Goal: Task Accomplishment & Management: Complete application form

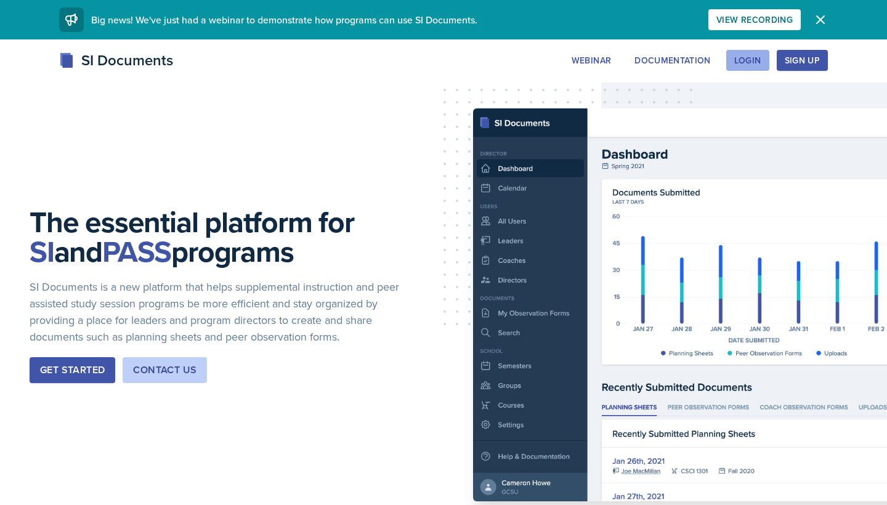
click at [741, 61] on div "Login" at bounding box center [747, 60] width 27 height 10
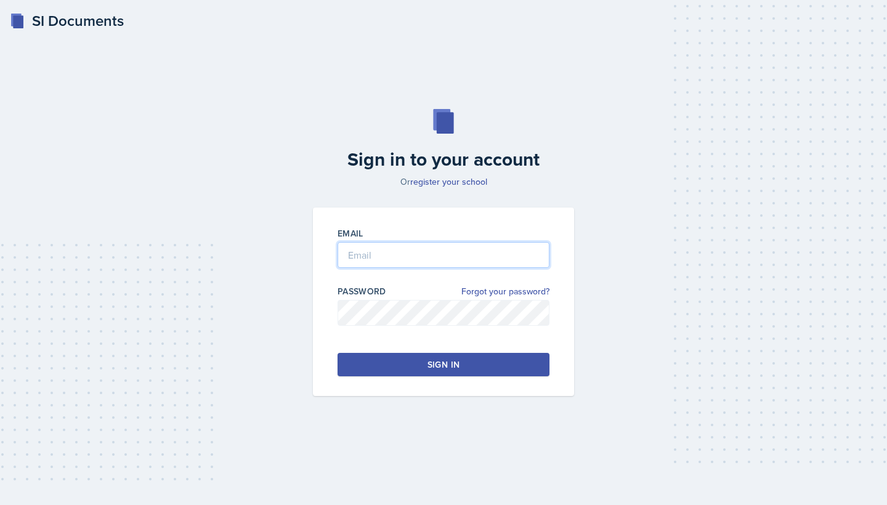
type input "[PERSON_NAME][EMAIL_ADDRESS][DOMAIN_NAME]"
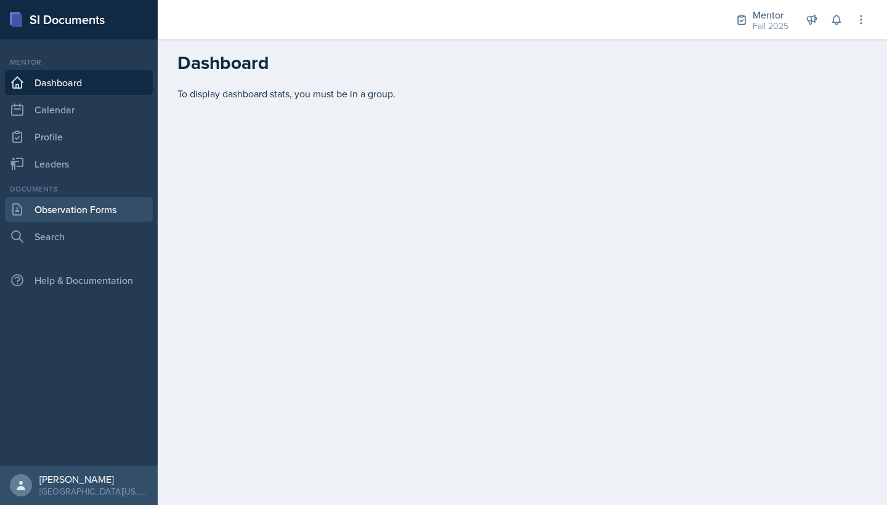
click at [55, 204] on link "Observation Forms" at bounding box center [79, 209] width 148 height 25
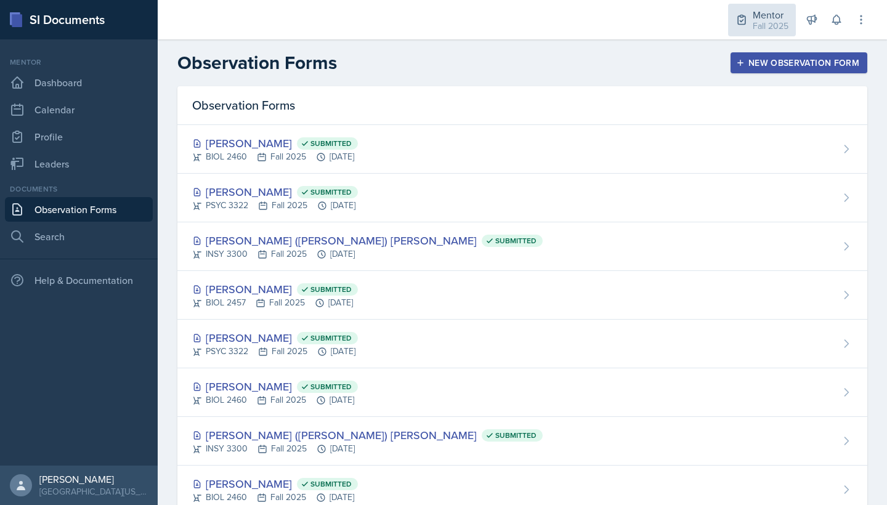
click at [763, 12] on div "Mentor" at bounding box center [771, 14] width 36 height 15
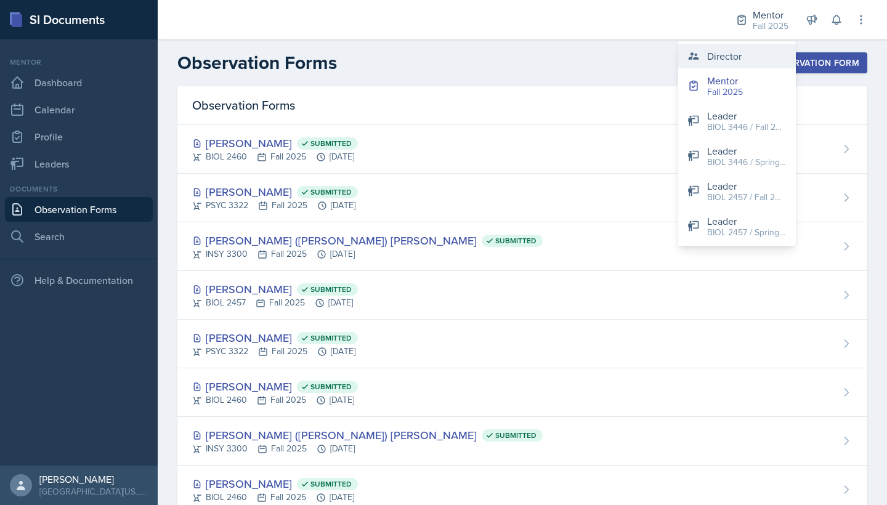
click at [723, 61] on div "Director" at bounding box center [724, 56] width 35 height 15
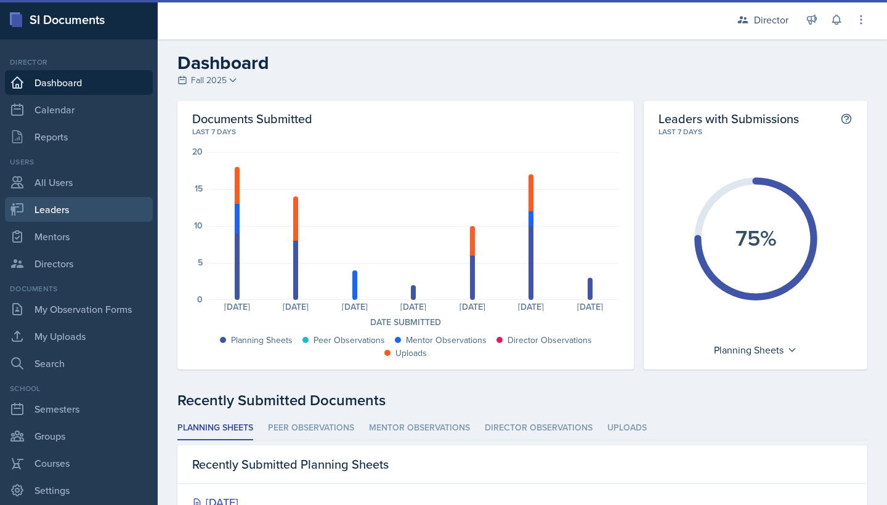
click at [76, 213] on link "Leaders" at bounding box center [79, 209] width 148 height 25
select select "a8c40de0-d7eb-4f82-90ee-ac0c6ce45f71"
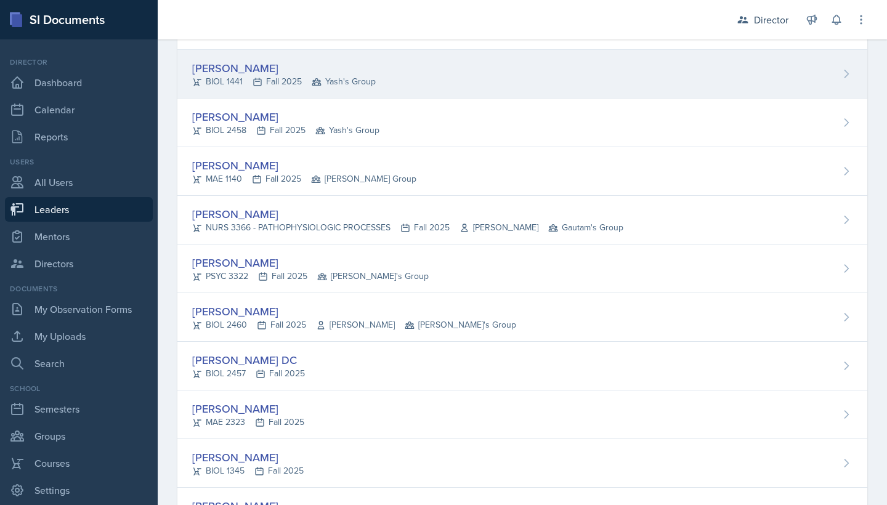
scroll to position [157, 0]
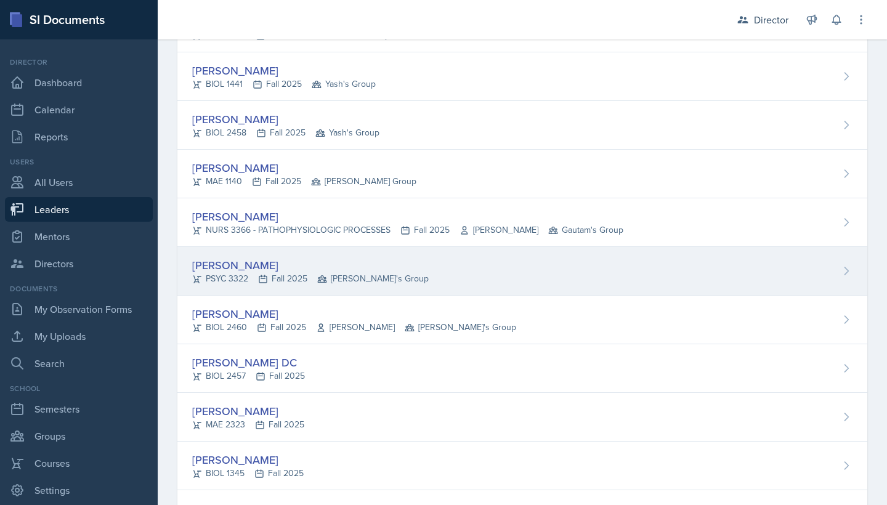
click at [283, 275] on div "PSYC 3322 Fall 2025 Robin's Group" at bounding box center [310, 278] width 237 height 13
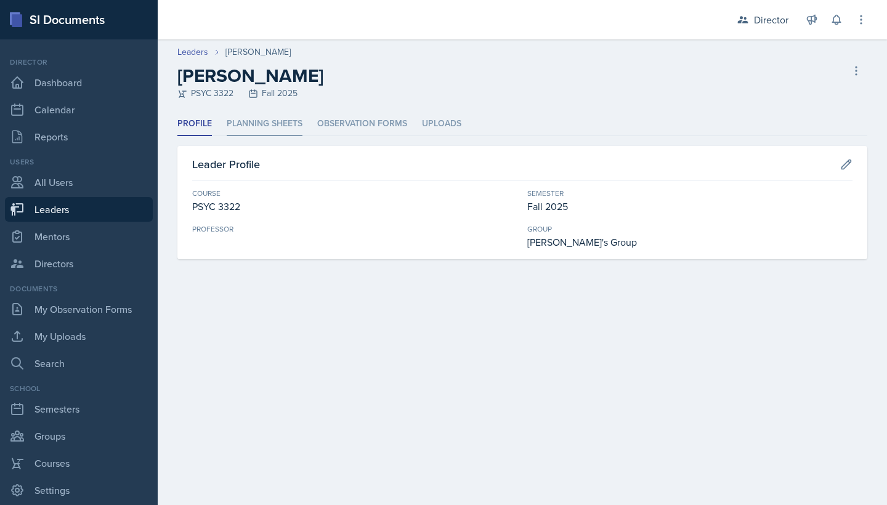
click at [276, 118] on li "Planning Sheets" at bounding box center [265, 124] width 76 height 24
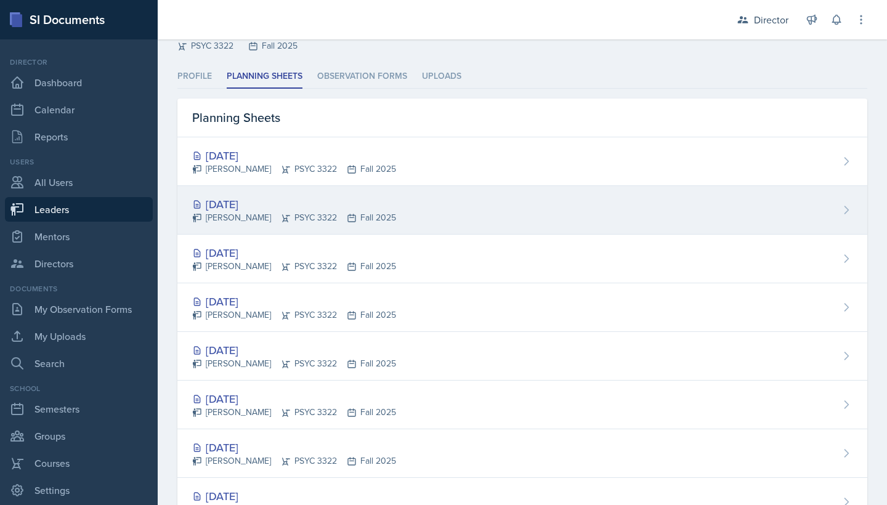
scroll to position [36, 0]
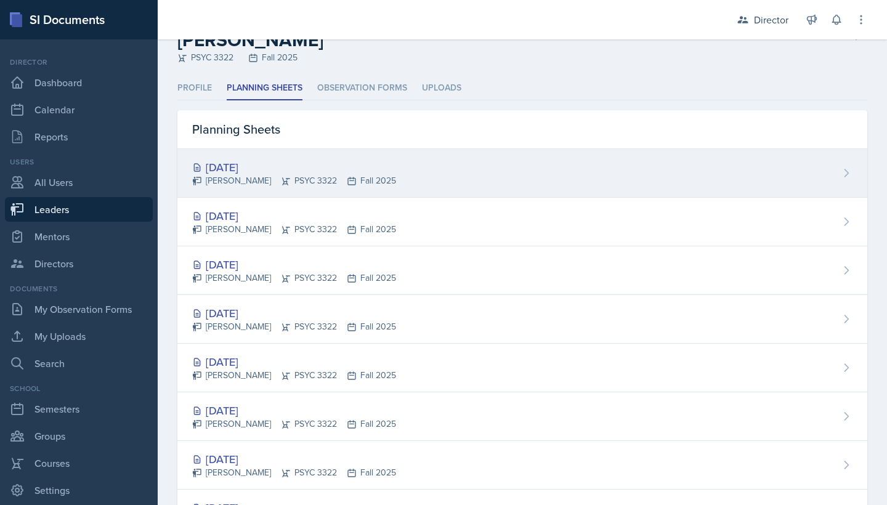
click at [421, 188] on div "[DATE] [PERSON_NAME] PSYC 3322 Fall 2025" at bounding box center [522, 173] width 690 height 49
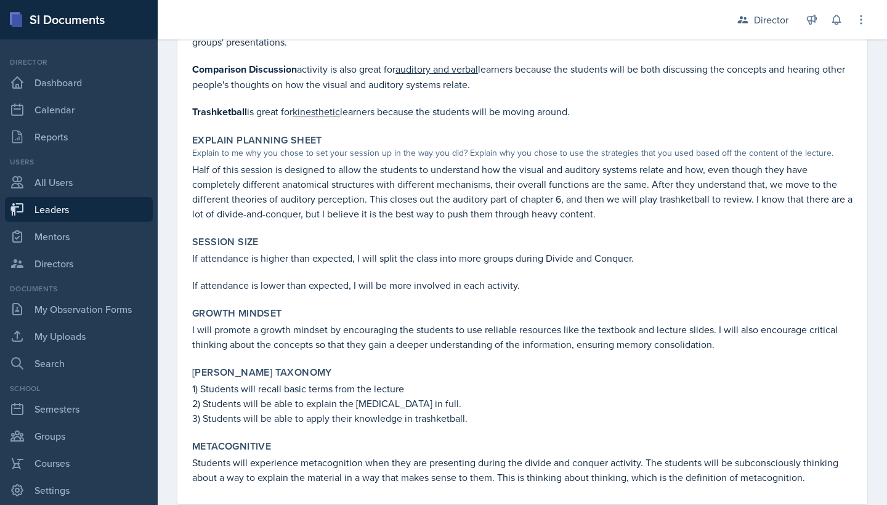
scroll to position [1529, 0]
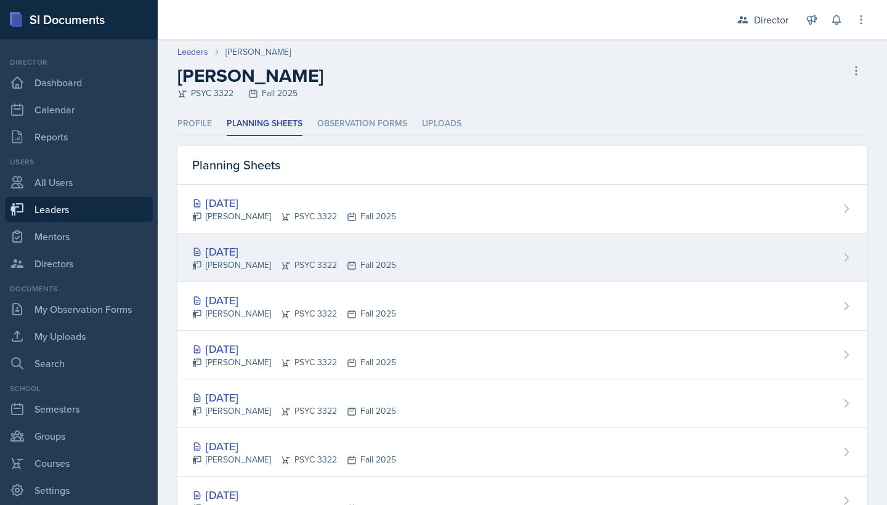
click at [312, 245] on div "[DATE]" at bounding box center [294, 251] width 204 height 17
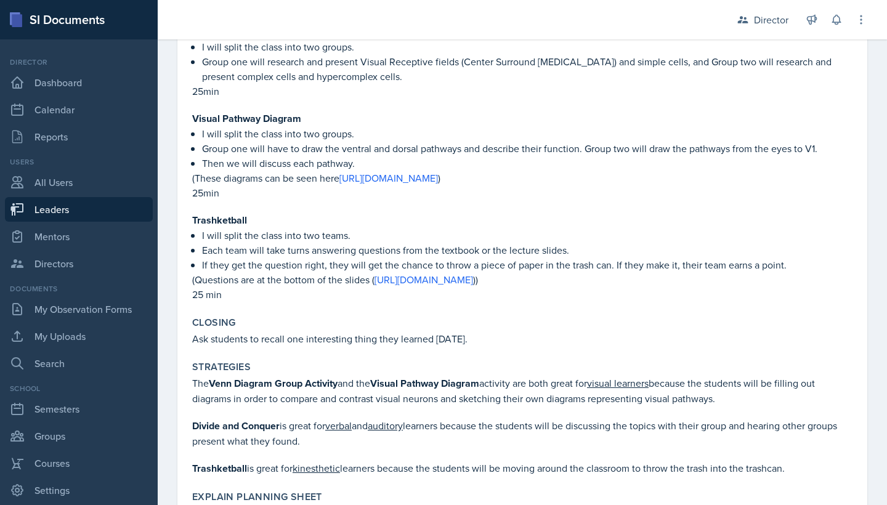
scroll to position [1343, 0]
click at [432, 274] on link "[URL][DOMAIN_NAME]" at bounding box center [424, 281] width 99 height 14
click at [438, 173] on link "[URL][DOMAIN_NAME]" at bounding box center [389, 180] width 99 height 14
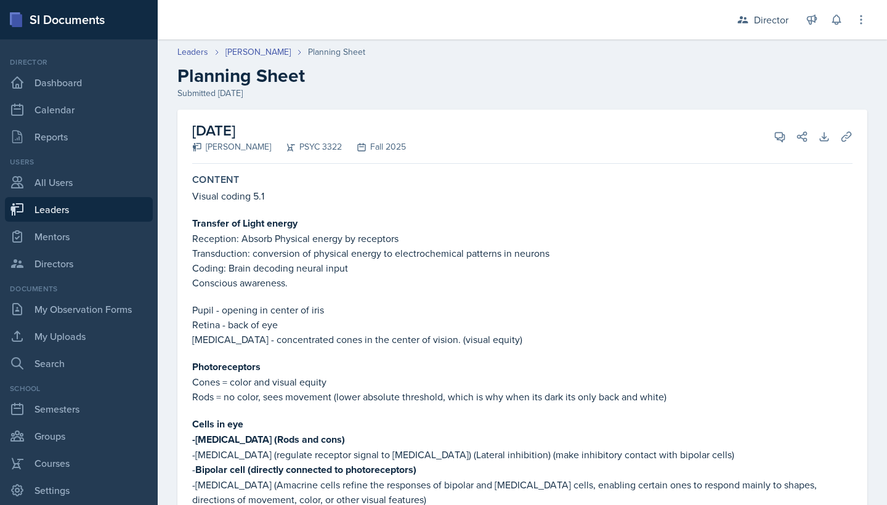
scroll to position [0, 0]
click at [763, 129] on button "View Comments" at bounding box center [780, 137] width 22 height 22
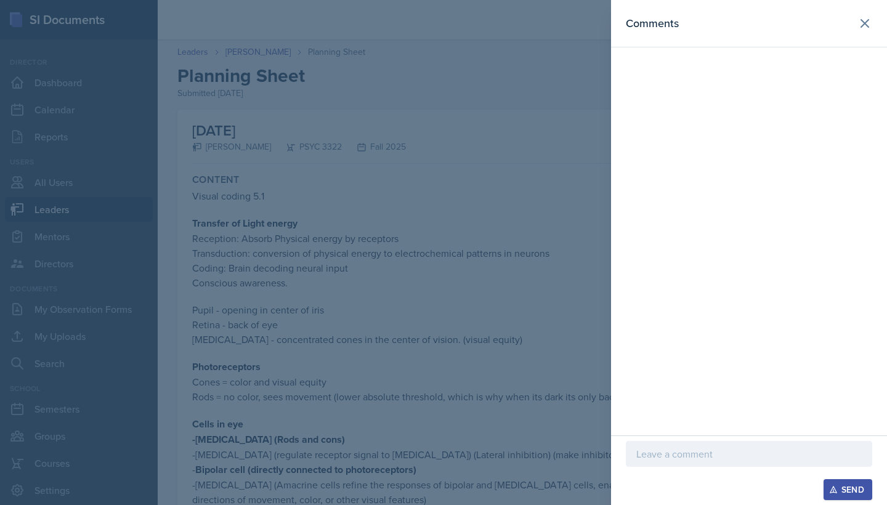
click at [669, 383] on p at bounding box center [750, 454] width 226 height 15
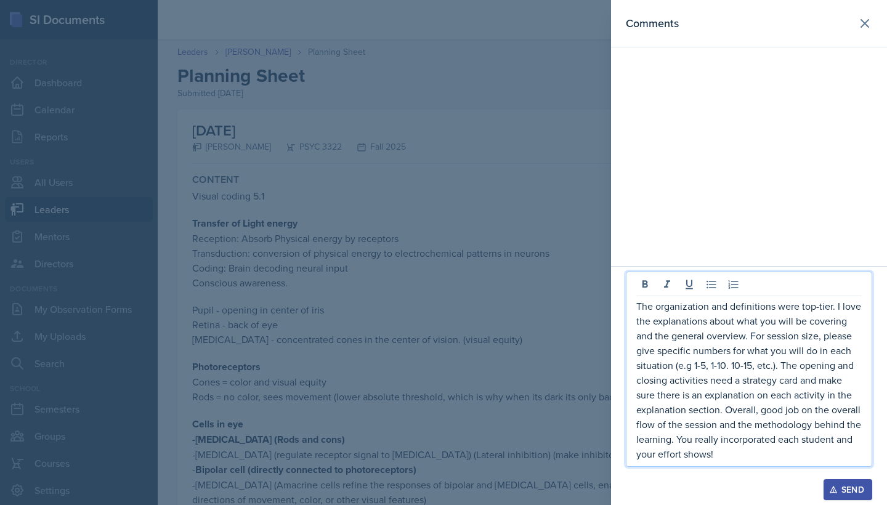
click at [763, 383] on div "Send" at bounding box center [848, 490] width 33 height 10
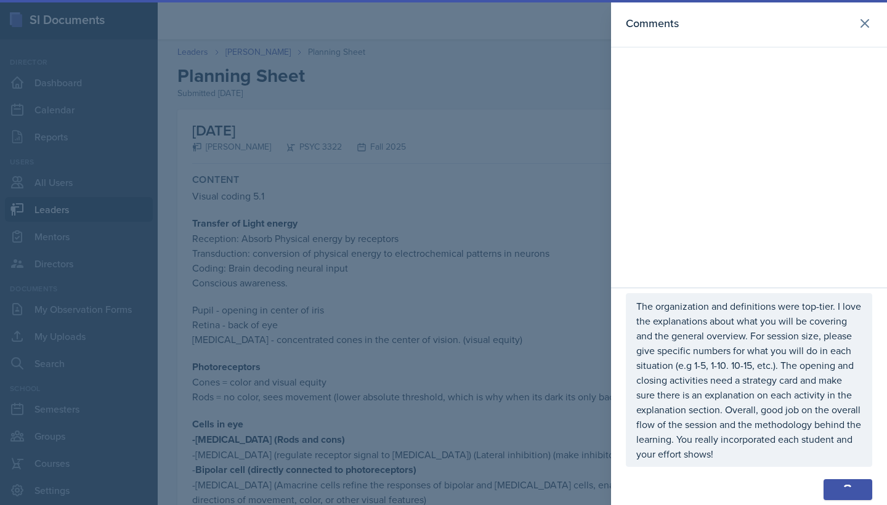
scroll to position [148, 0]
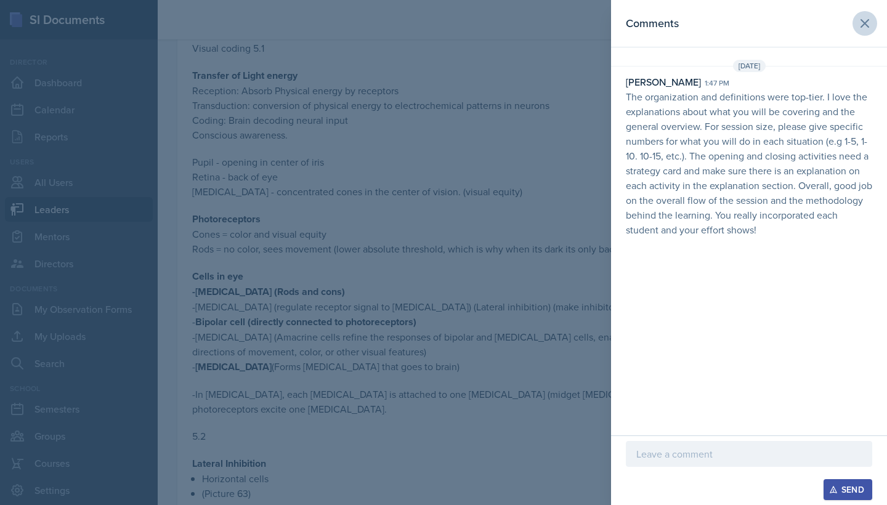
click at [763, 17] on icon at bounding box center [865, 23] width 15 height 15
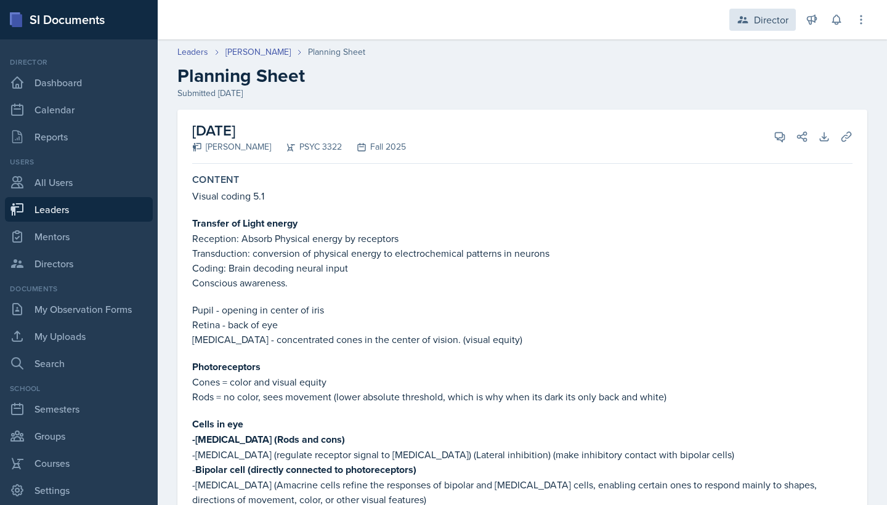
scroll to position [0, 0]
click at [763, 23] on div "Director" at bounding box center [771, 19] width 35 height 15
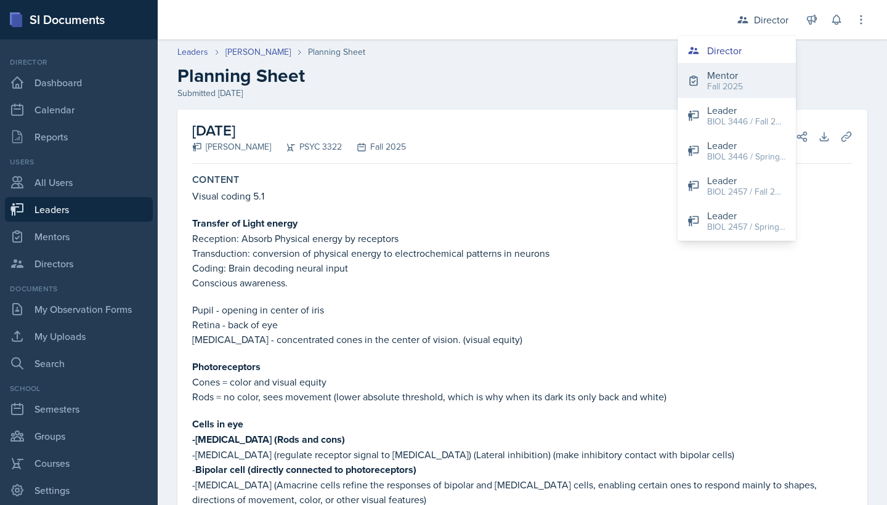
click at [735, 78] on div "Mentor" at bounding box center [725, 75] width 36 height 15
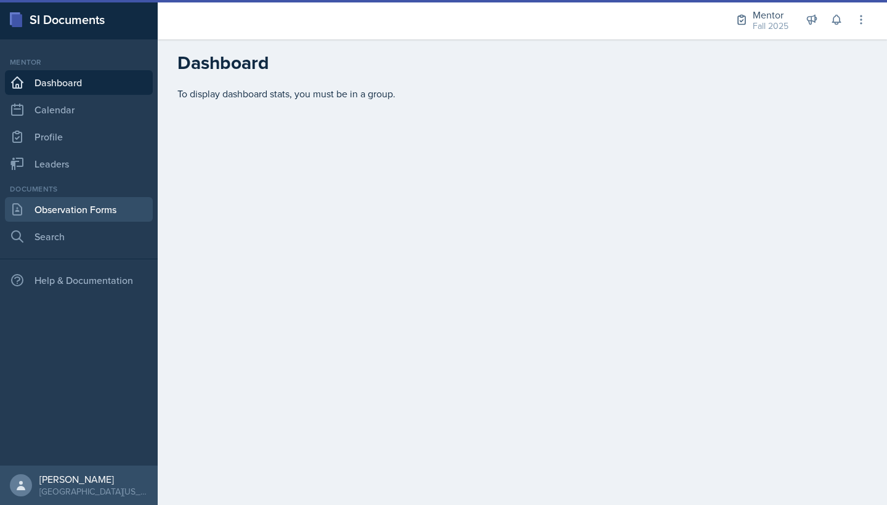
click at [87, 209] on link "Observation Forms" at bounding box center [79, 209] width 148 height 25
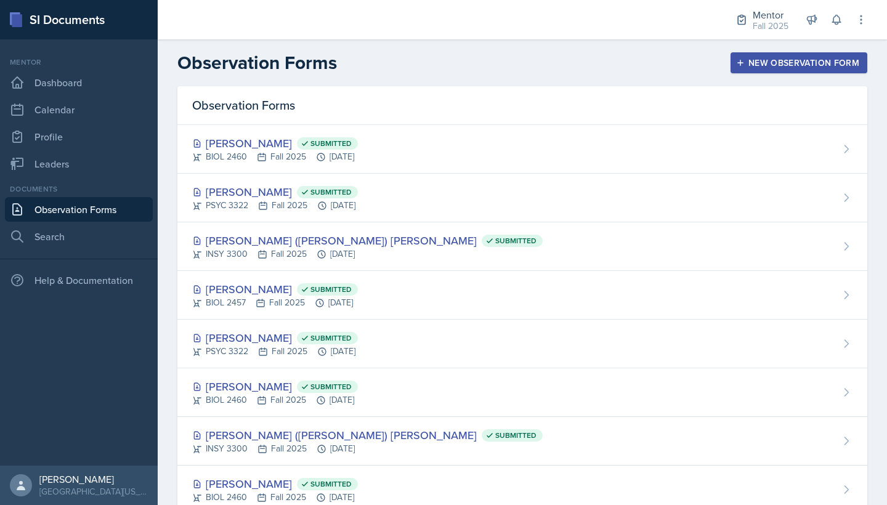
select select "be49984f-99df-4d20-9869-866254f619e9"
click at [763, 60] on div "New Observation Form" at bounding box center [799, 63] width 121 height 10
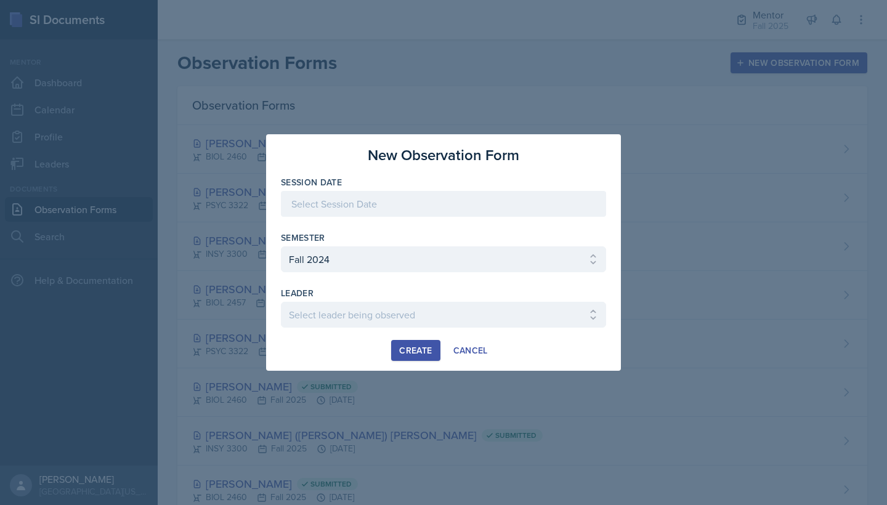
click at [454, 212] on div at bounding box center [443, 204] width 325 height 26
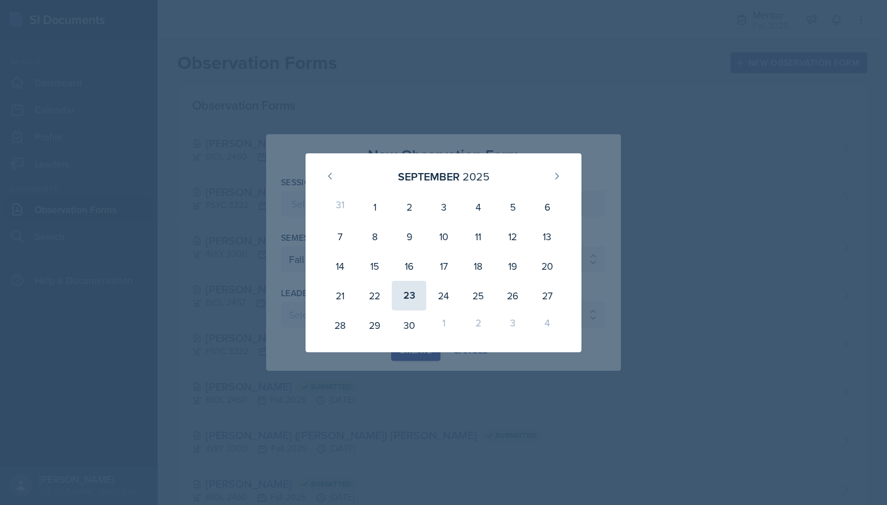
click at [412, 295] on div "23" at bounding box center [409, 296] width 35 height 30
type input "[DATE]"
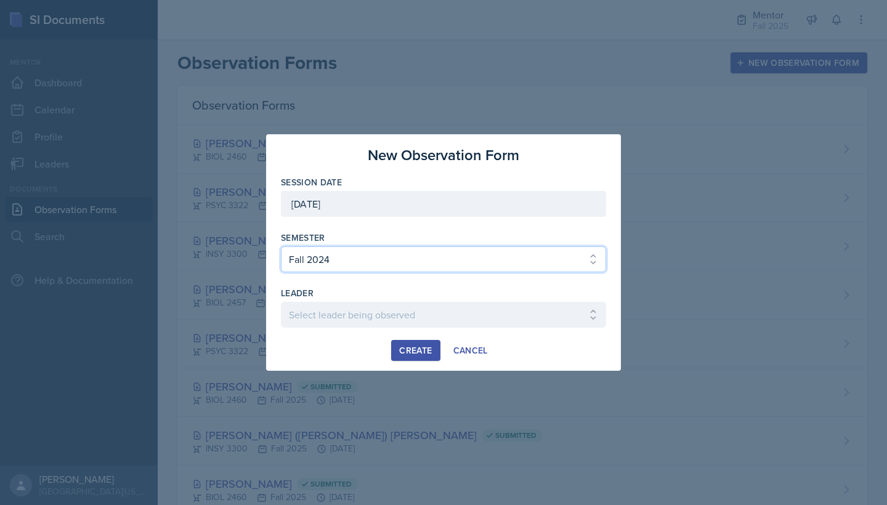
select select "a8c40de0-d7eb-4f82-90ee-ac0c6ce45f71"
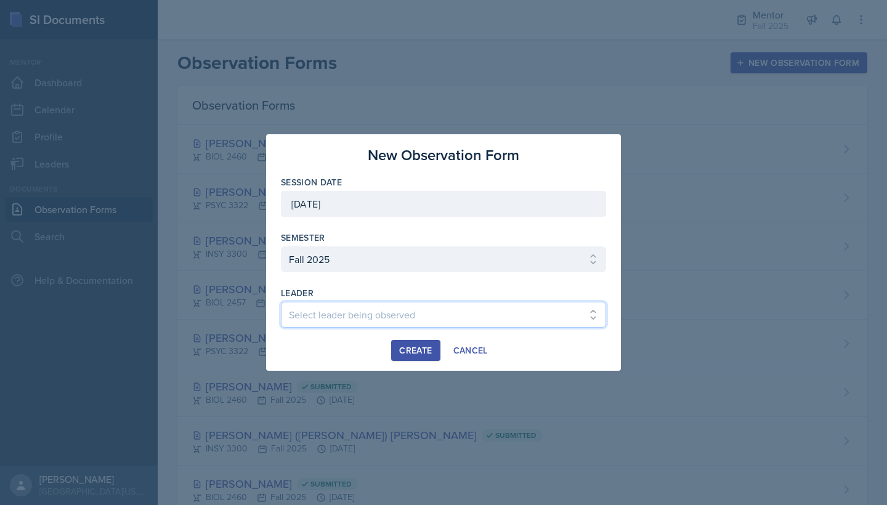
select select "90548b11-4aac-4676-9965-b29a548f0d27"
click at [409, 346] on div "Create" at bounding box center [415, 351] width 33 height 10
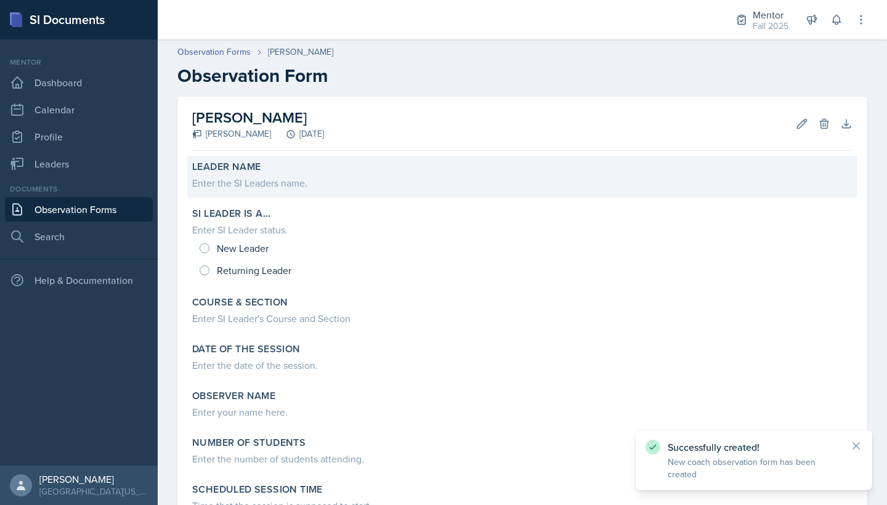
click at [258, 187] on div "Enter the SI Leaders name." at bounding box center [522, 183] width 661 height 15
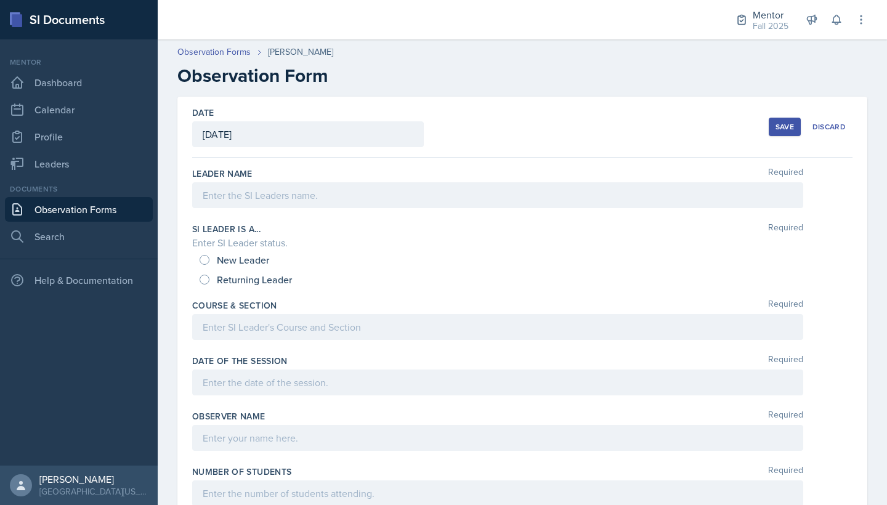
click at [254, 193] on div at bounding box center [497, 195] width 611 height 26
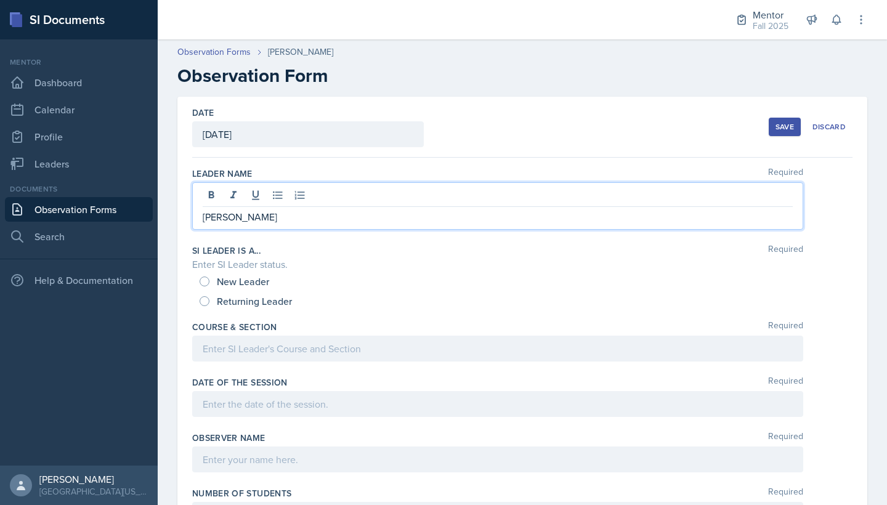
click at [208, 301] on input "Returning Leader" at bounding box center [205, 301] width 10 height 10
radio input "true"
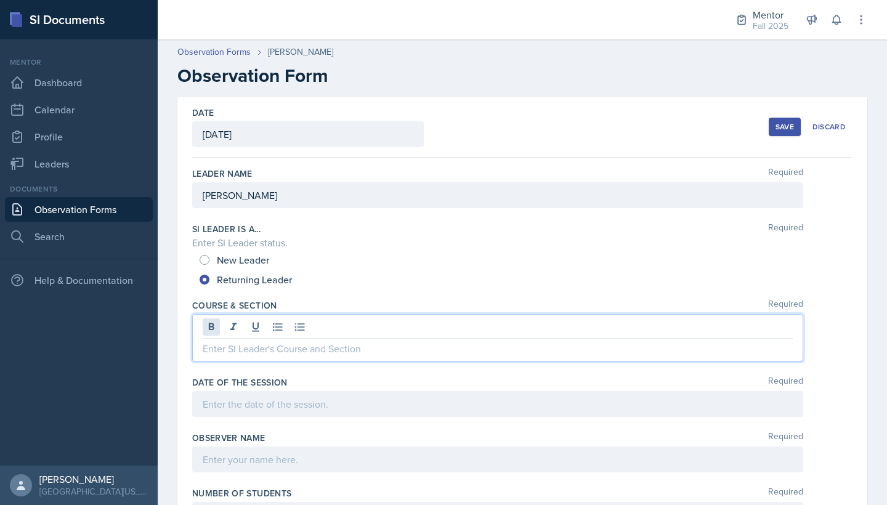
click at [213, 330] on div at bounding box center [497, 337] width 611 height 47
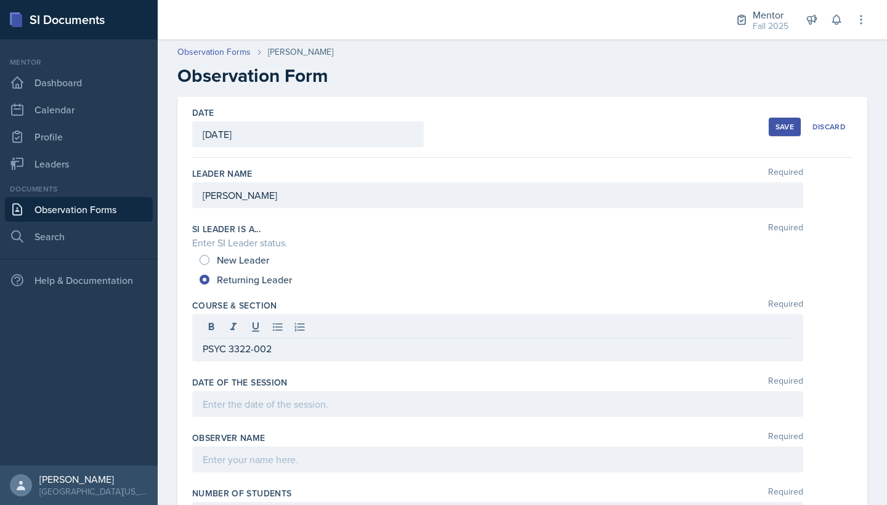
click at [216, 383] on div "Date of the Session Required" at bounding box center [522, 399] width 661 height 55
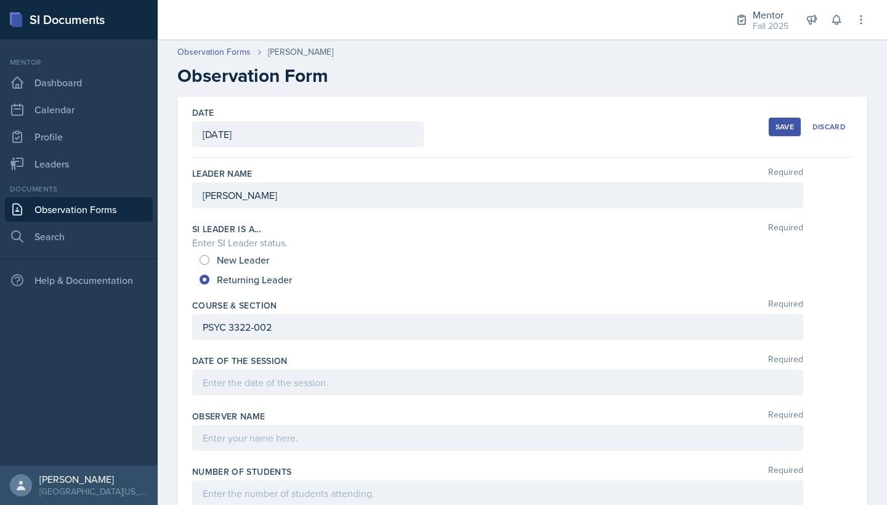
click at [222, 381] on div at bounding box center [497, 383] width 611 height 26
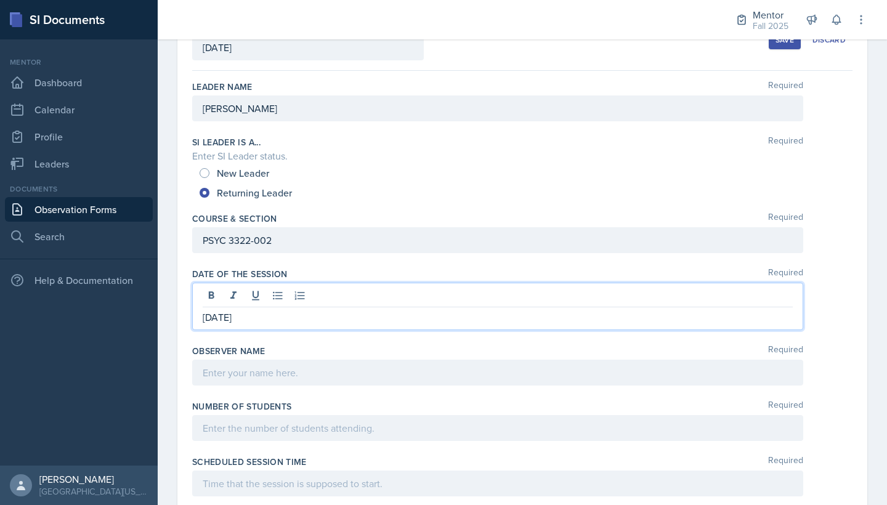
scroll to position [120, 0]
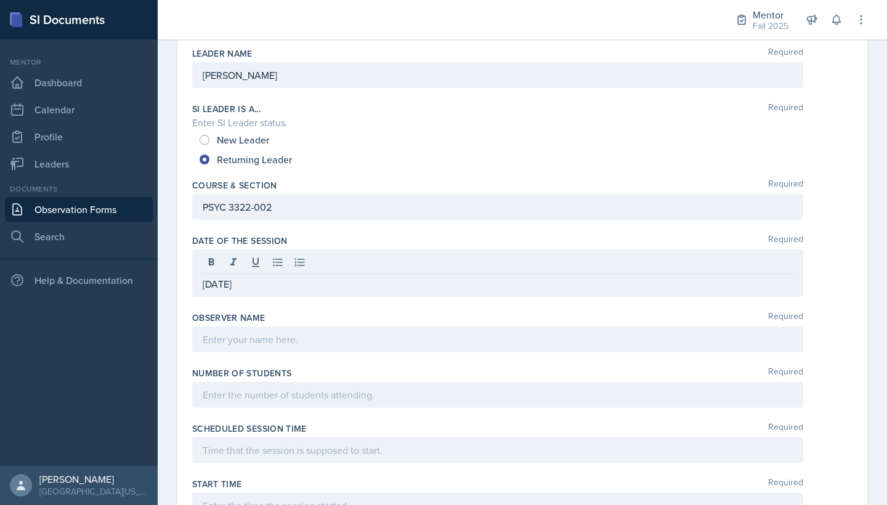
click at [233, 347] on div at bounding box center [497, 340] width 611 height 26
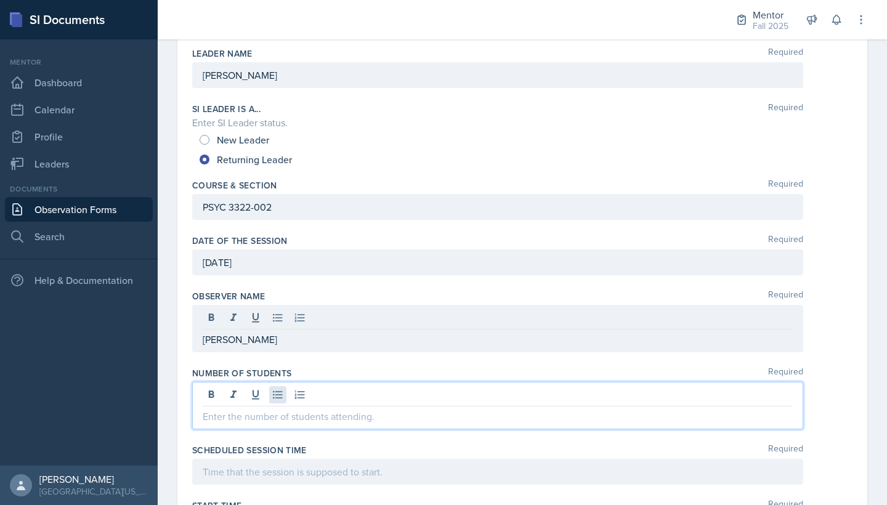
click at [271, 383] on div at bounding box center [497, 405] width 611 height 47
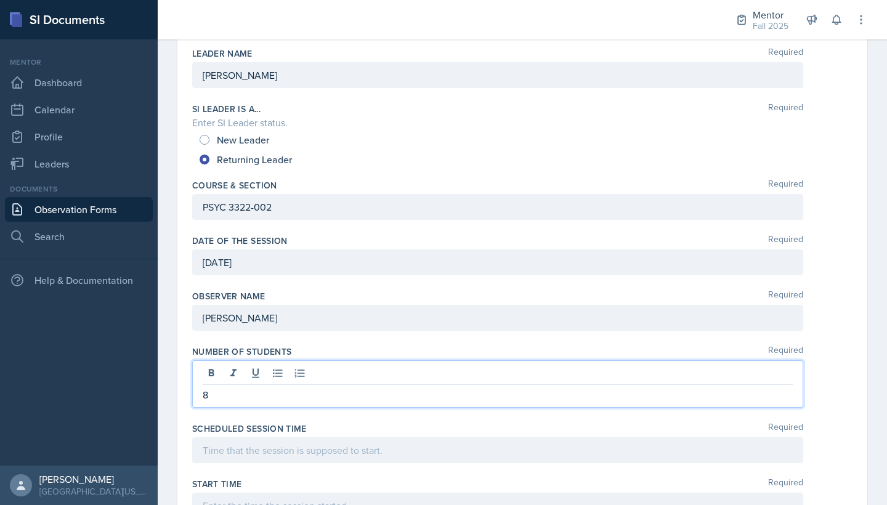
click at [260, 383] on div at bounding box center [497, 450] width 611 height 26
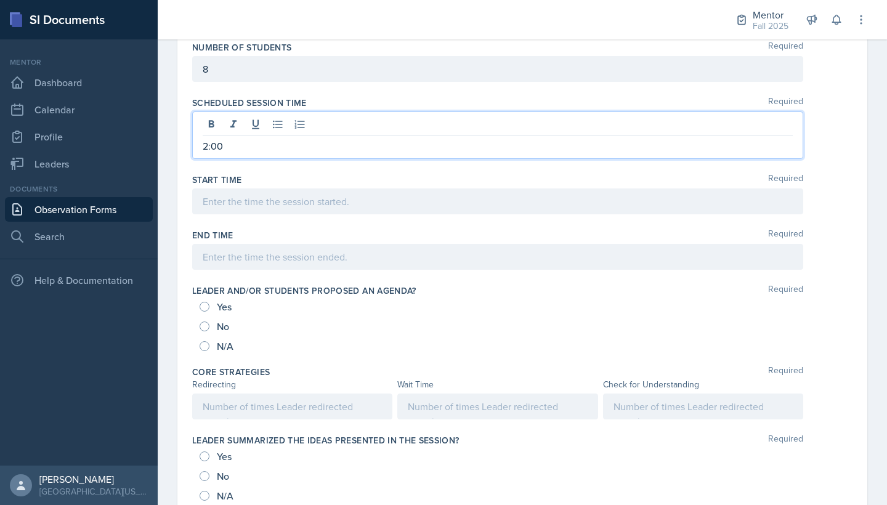
scroll to position [401, 0]
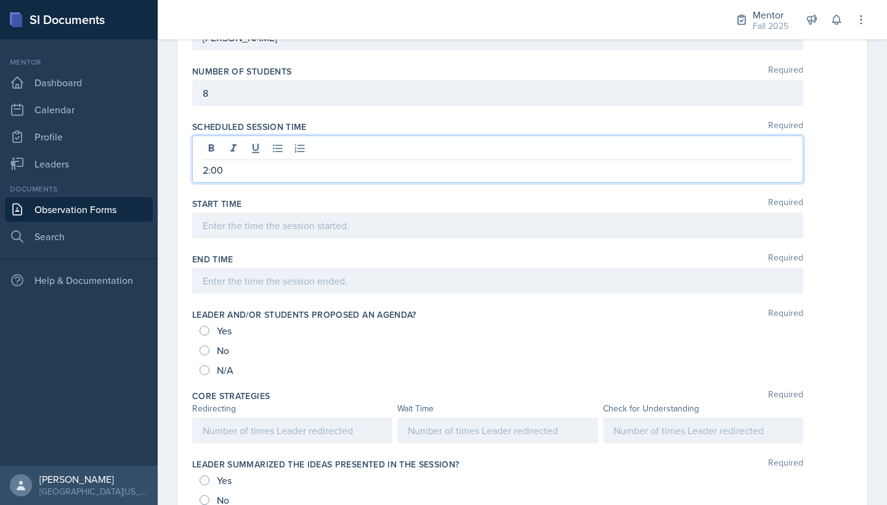
click at [226, 227] on div at bounding box center [497, 226] width 611 height 26
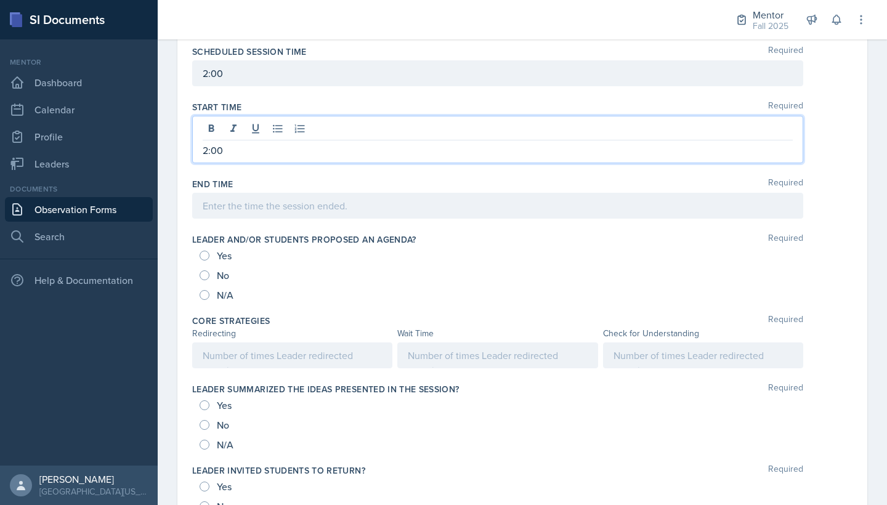
scroll to position [476, 0]
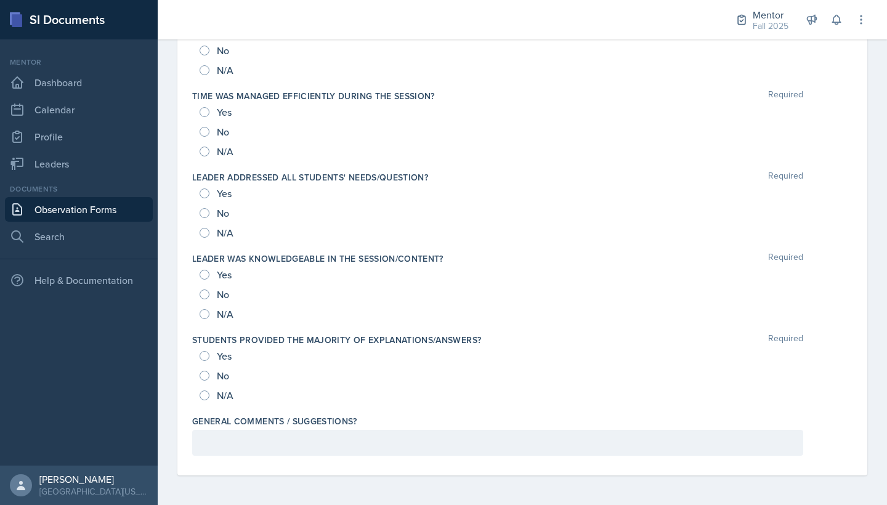
click at [304, 383] on div at bounding box center [497, 443] width 611 height 26
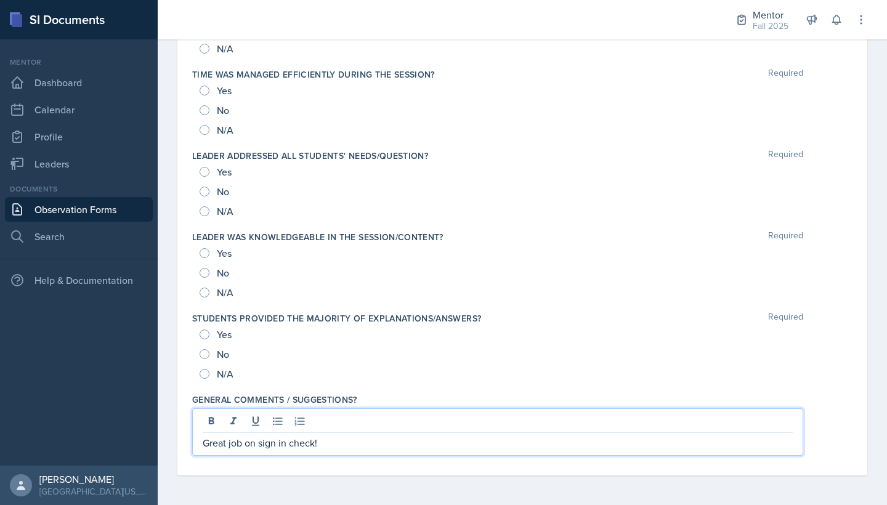
scroll to position [1257, 0]
click at [322, 383] on p "Great job on sign in check!" at bounding box center [498, 443] width 590 height 15
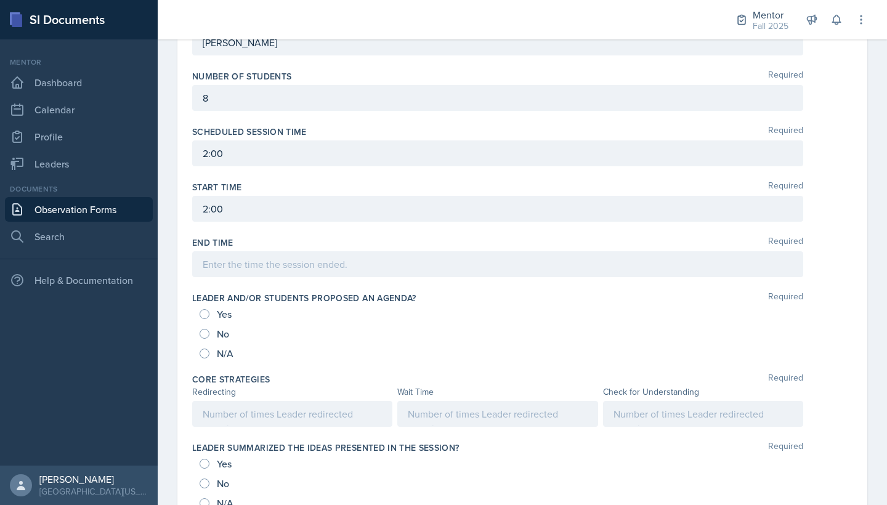
scroll to position [409, 0]
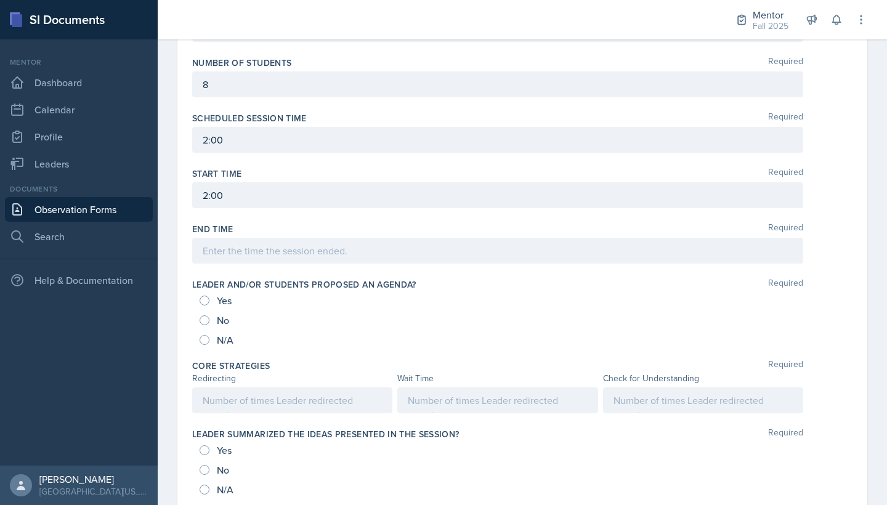
click at [222, 300] on span "Yes" at bounding box center [224, 301] width 15 height 12
click at [210, 300] on input "Yes" at bounding box center [205, 301] width 10 height 10
radio input "true"
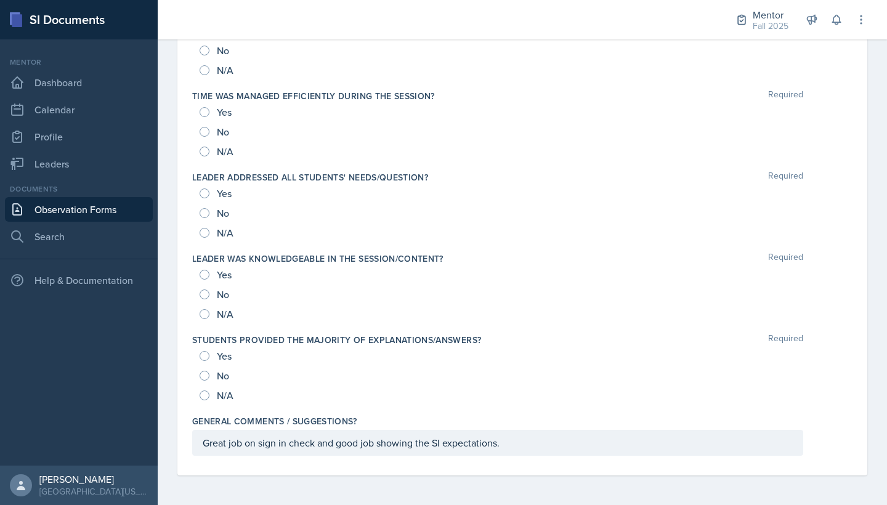
scroll to position [1235, 0]
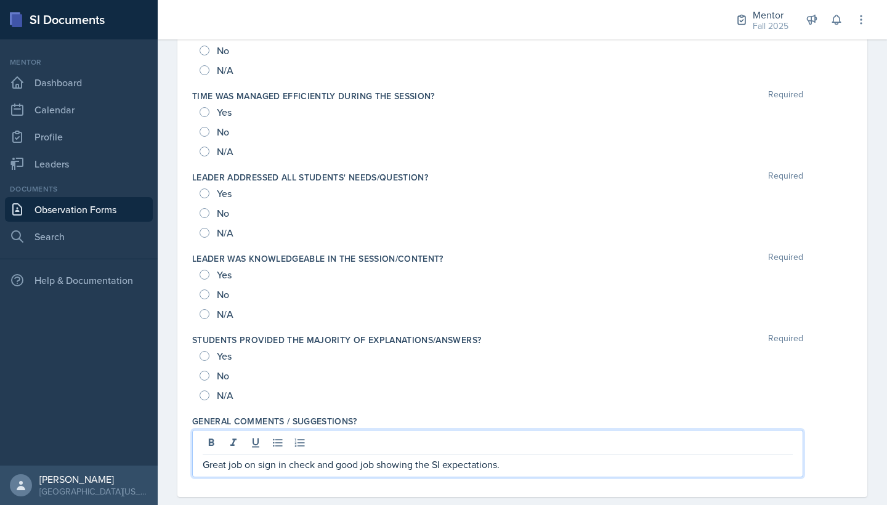
click at [319, 383] on div "Great job on sign in check and good job showing the SI expectations." at bounding box center [497, 453] width 611 height 47
click at [423, 383] on p "Great job on sign in check, name tag, and good job showing the SI expectations." at bounding box center [498, 464] width 590 height 15
click at [530, 383] on p "Great job on sign in check, name tag, and showing the SI expectations." at bounding box center [498, 464] width 590 height 15
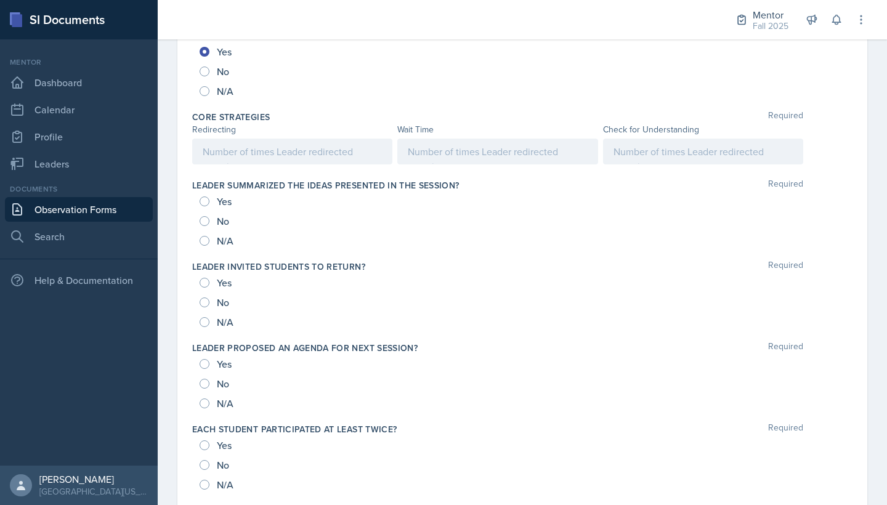
scroll to position [657, 0]
click at [482, 150] on div at bounding box center [497, 152] width 200 height 26
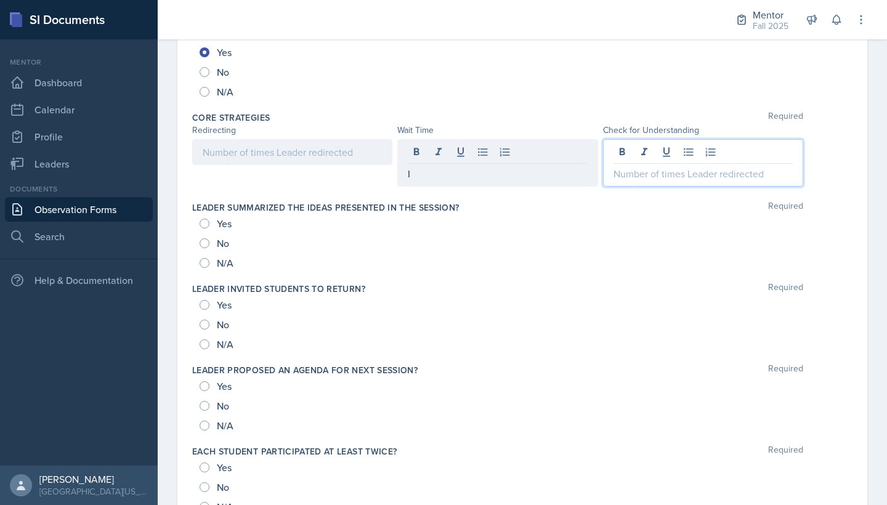
click at [675, 154] on div at bounding box center [703, 162] width 200 height 47
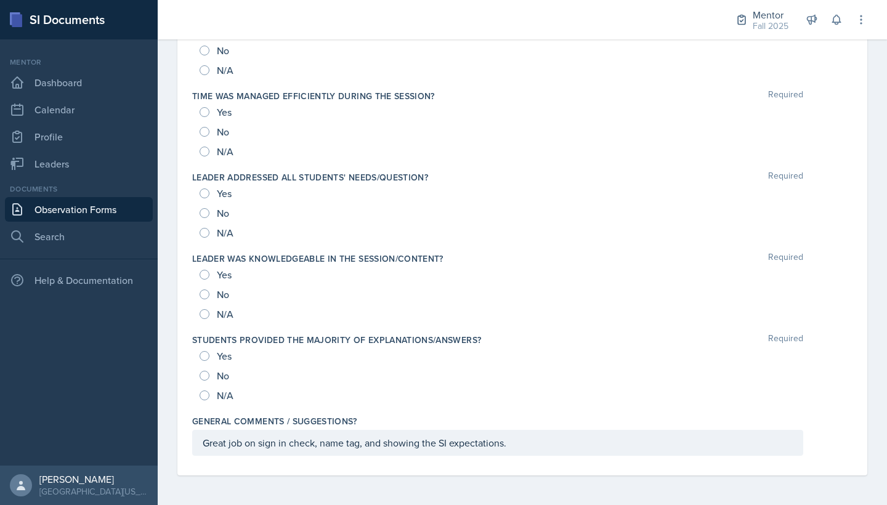
scroll to position [1257, 0]
click at [532, 383] on div "Great job on sign in check, name tag, and showing the SI expectations." at bounding box center [497, 443] width 611 height 26
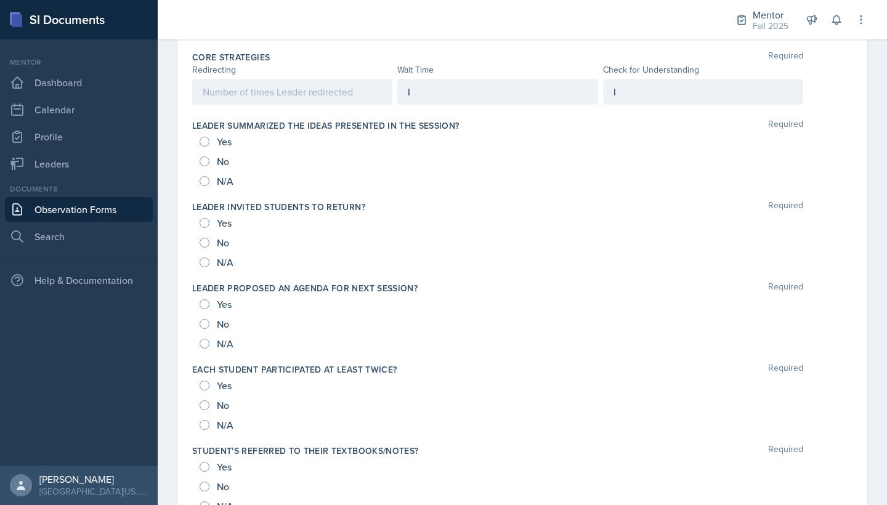
scroll to position [459, 0]
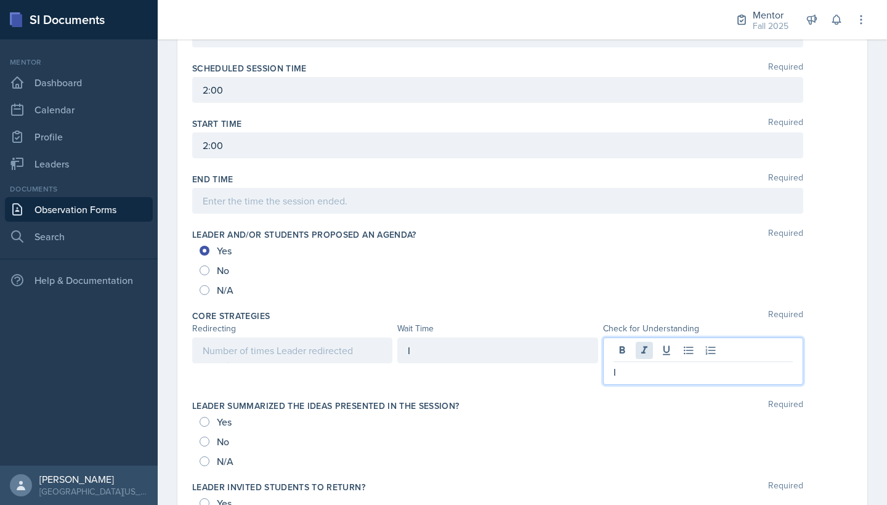
click at [646, 349] on div "I" at bounding box center [703, 361] width 200 height 47
click at [216, 345] on div at bounding box center [292, 351] width 200 height 26
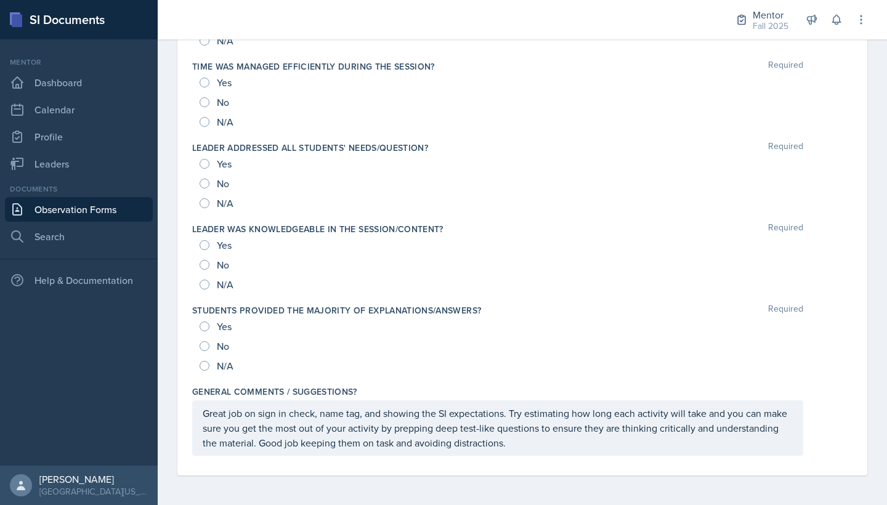
scroll to position [1287, 0]
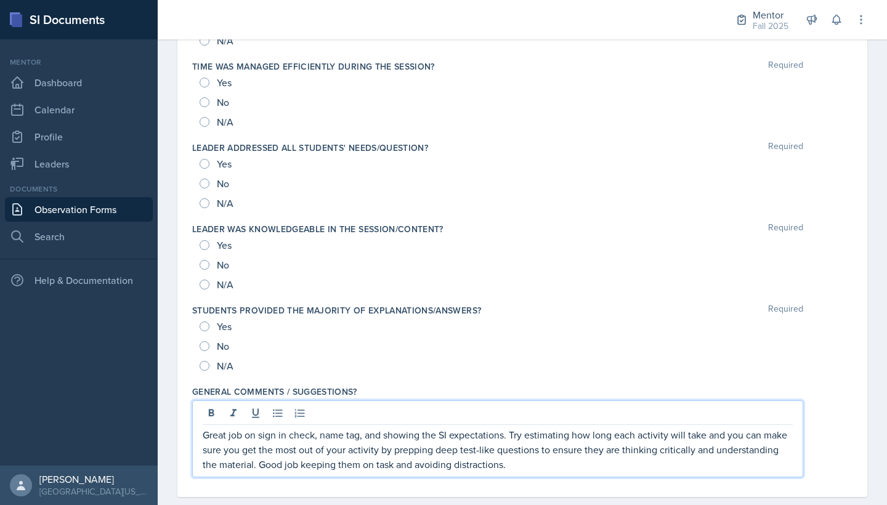
click at [524, 383] on p "Great job on sign in check, name tag, and showing the SI expectations. Try esti…" at bounding box center [498, 450] width 590 height 44
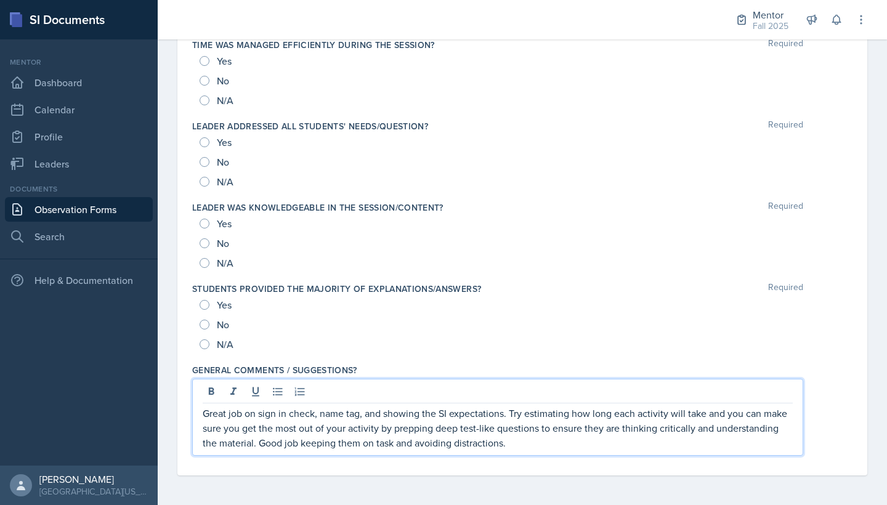
click at [519, 383] on p "Great job on sign in check, name tag, and showing the SI expectations. Try esti…" at bounding box center [498, 428] width 590 height 44
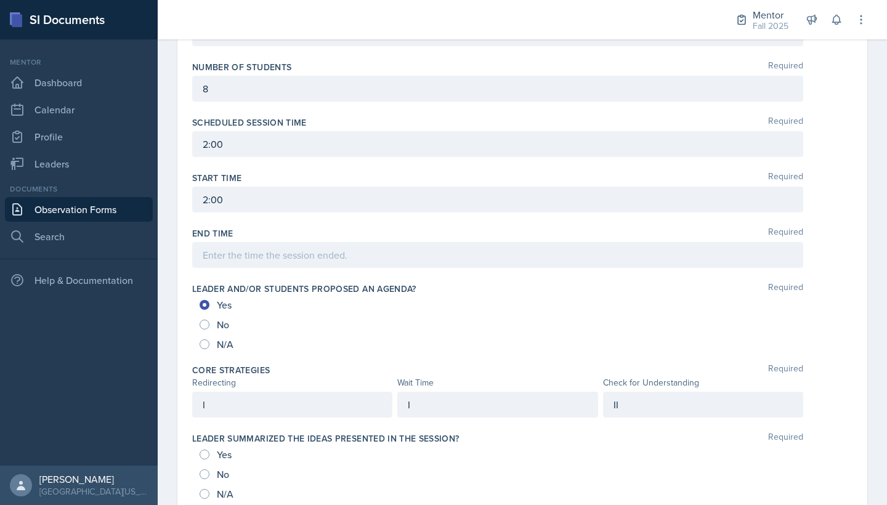
scroll to position [402, 0]
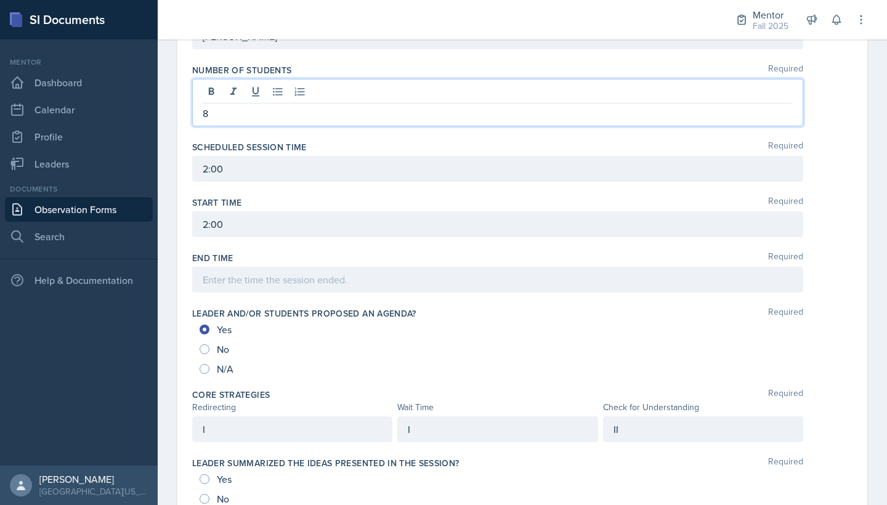
click at [263, 98] on div "8" at bounding box center [497, 102] width 611 height 47
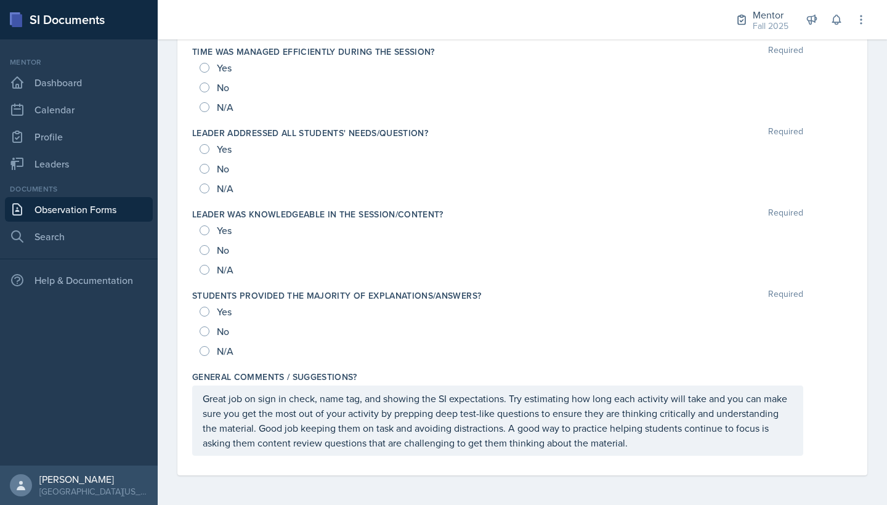
scroll to position [1301, 0]
click at [203, 147] on input "Yes" at bounding box center [205, 149] width 10 height 10
radio input "true"
click at [207, 227] on input "Yes" at bounding box center [205, 231] width 10 height 10
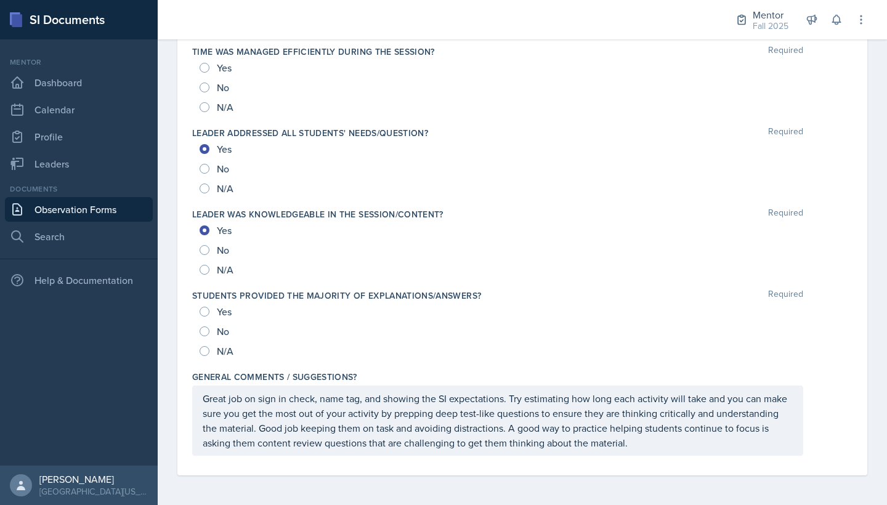
radio input "true"
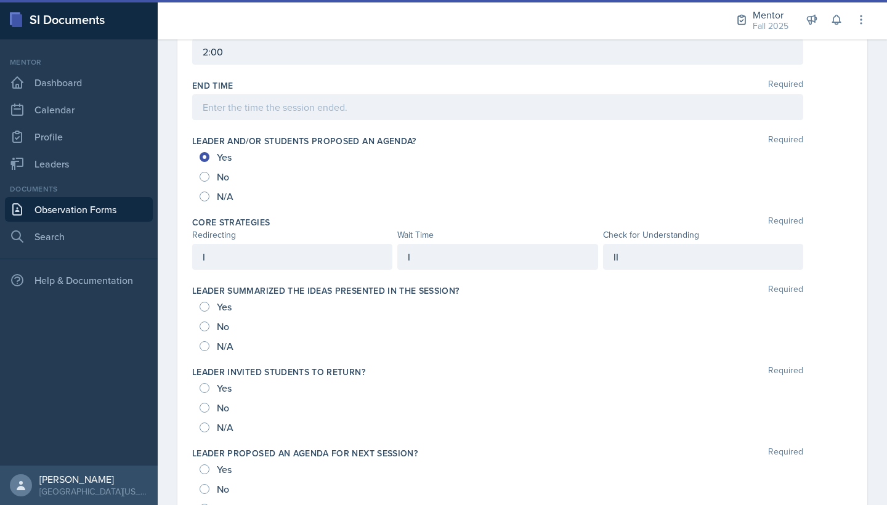
scroll to position [441, 0]
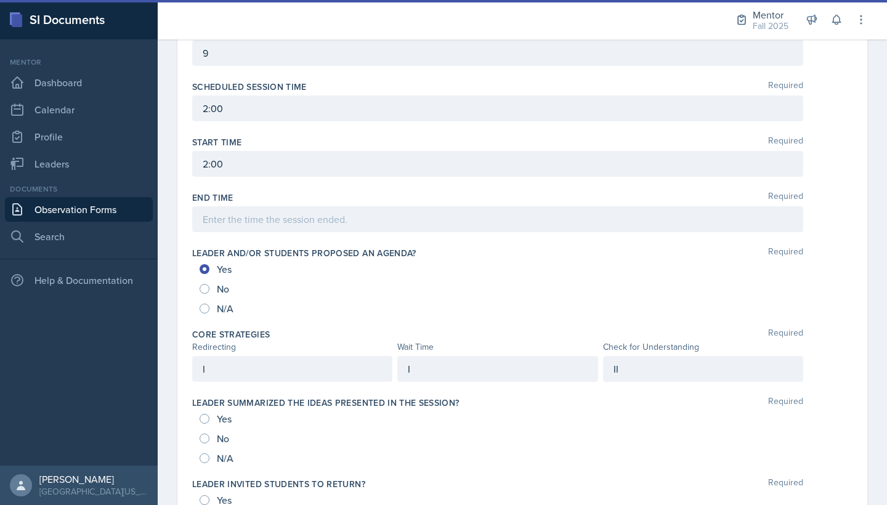
click at [228, 370] on div "I" at bounding box center [292, 369] width 200 height 26
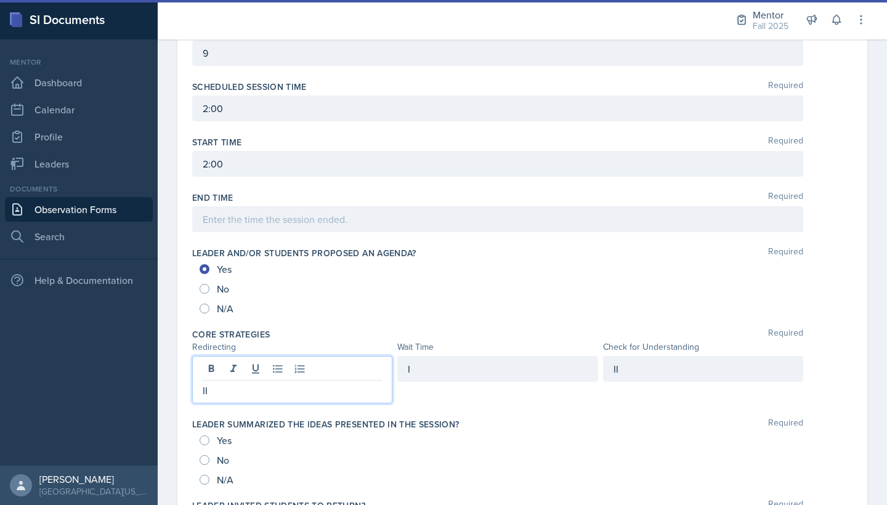
click at [646, 376] on div "II" at bounding box center [703, 369] width 200 height 26
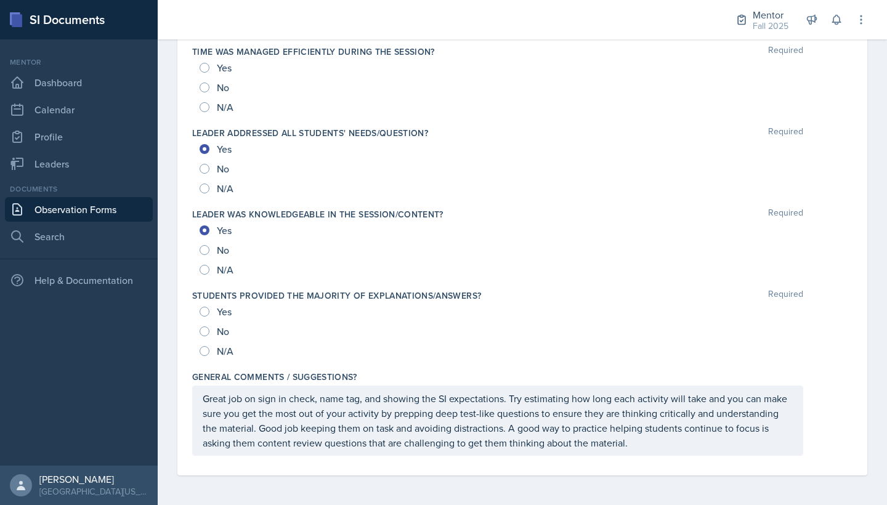
scroll to position [0, 0]
click at [645, 383] on p "Great job on sign in check, name tag, and showing the SI expectations. Try esti…" at bounding box center [498, 420] width 590 height 59
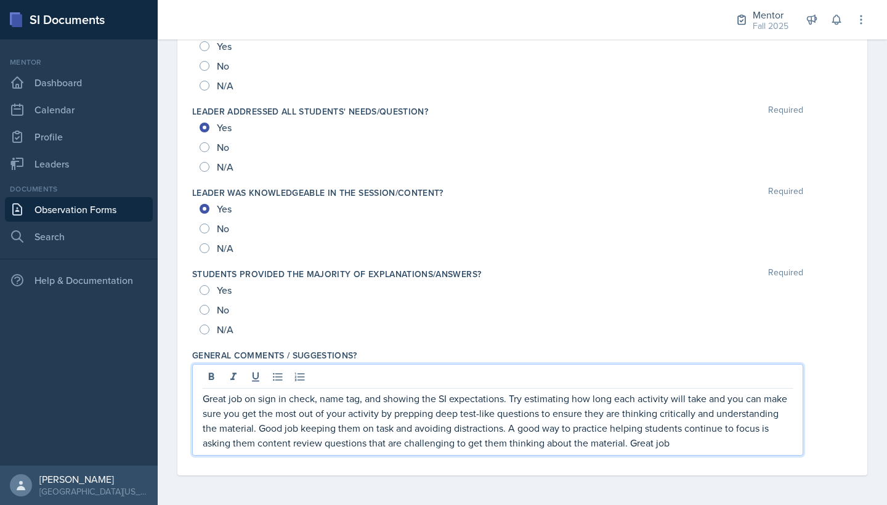
click at [369, 383] on p "Great job on sign in check, name tag, and showing the SI expectations. Try esti…" at bounding box center [498, 420] width 590 height 59
click at [203, 383] on p "Great job on sign in check, name tag, and showing the SI expectations. Try esti…" at bounding box center [498, 420] width 590 height 59
click at [666, 383] on p "Great job on sign in check, name tag, and showing the SI expectations. Try esti…" at bounding box center [498, 420] width 590 height 59
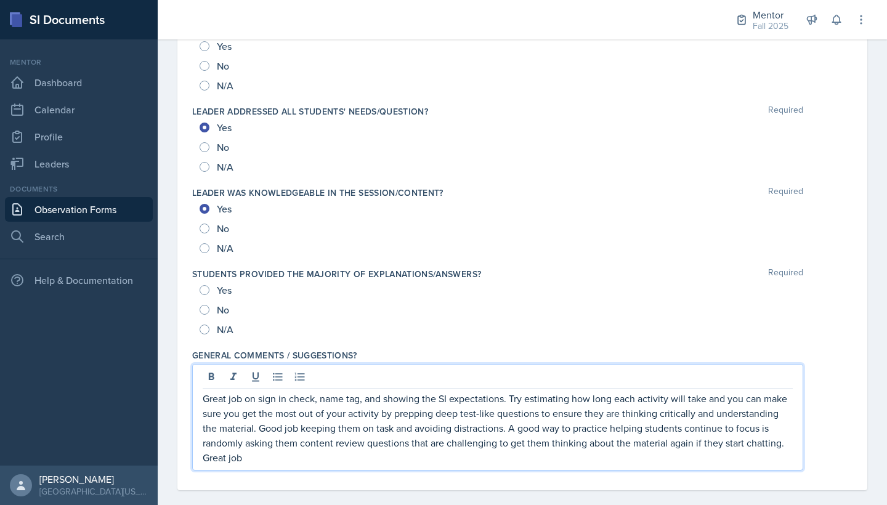
click at [351, 383] on div "General comments / suggestions? Great job on sign in check, name tag, and showi…" at bounding box center [522, 412] width 661 height 136
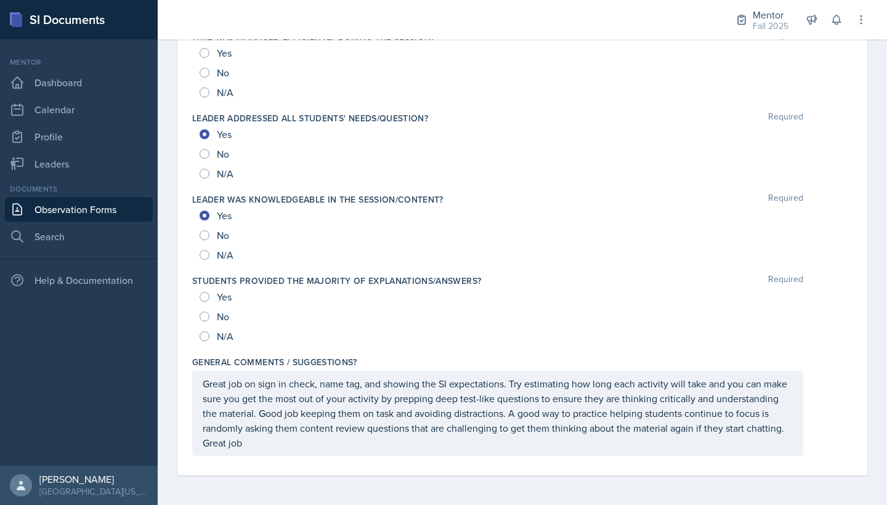
click at [327, 383] on p "Great job on sign in check, name tag, and showing the SI expectations. Try esti…" at bounding box center [498, 413] width 590 height 74
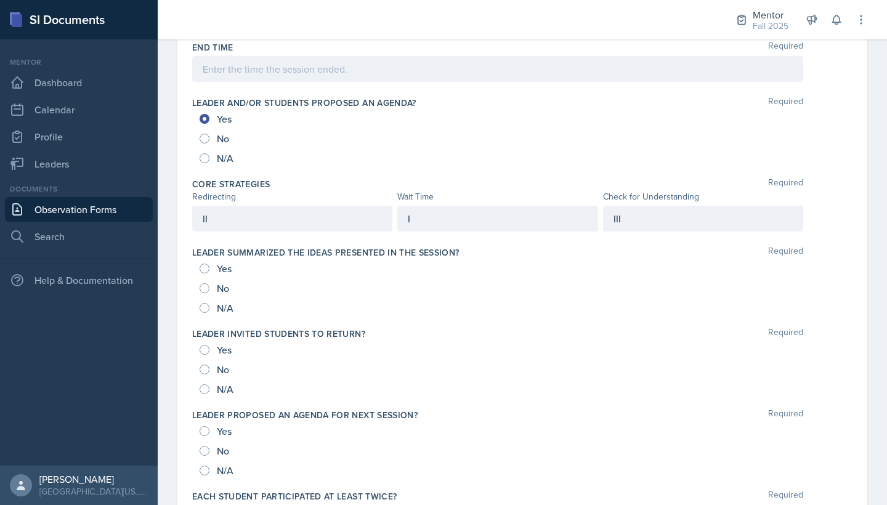
scroll to position [722, 0]
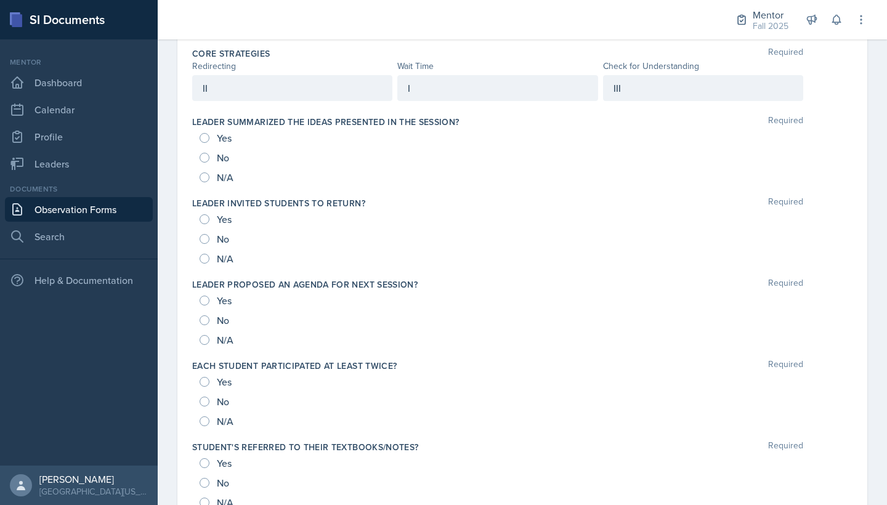
click at [243, 93] on div "II" at bounding box center [292, 88] width 200 height 26
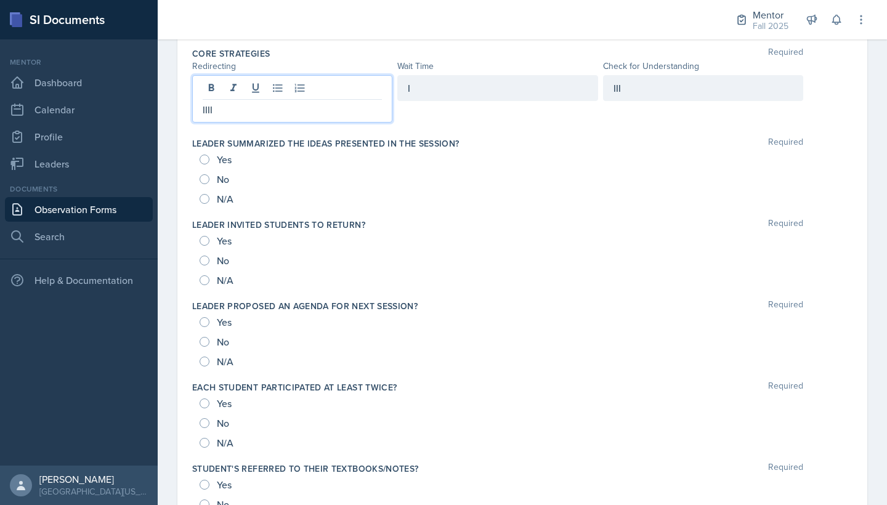
click at [637, 96] on div "III" at bounding box center [703, 88] width 200 height 26
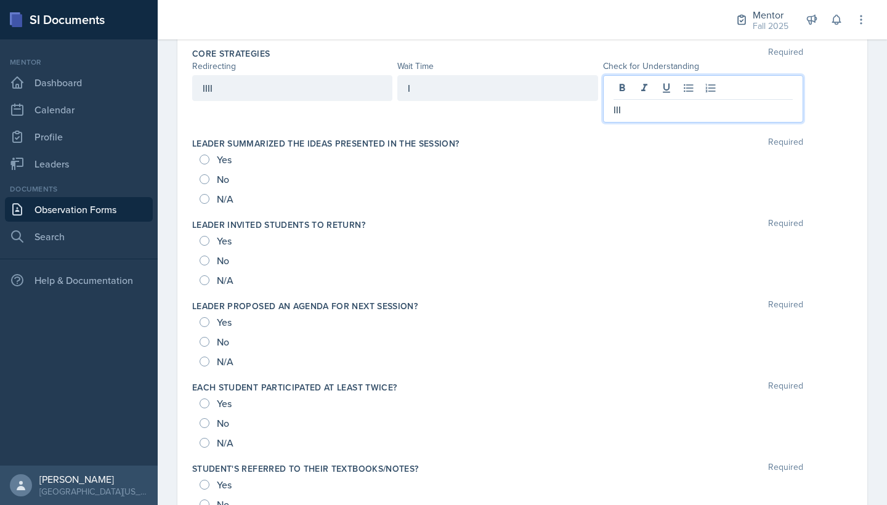
click at [256, 89] on div "IIII" at bounding box center [292, 88] width 200 height 26
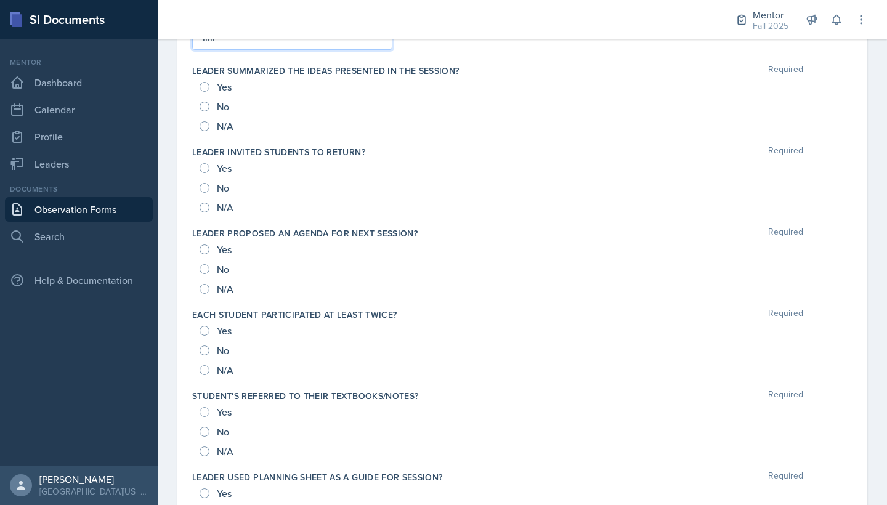
scroll to position [815, 0]
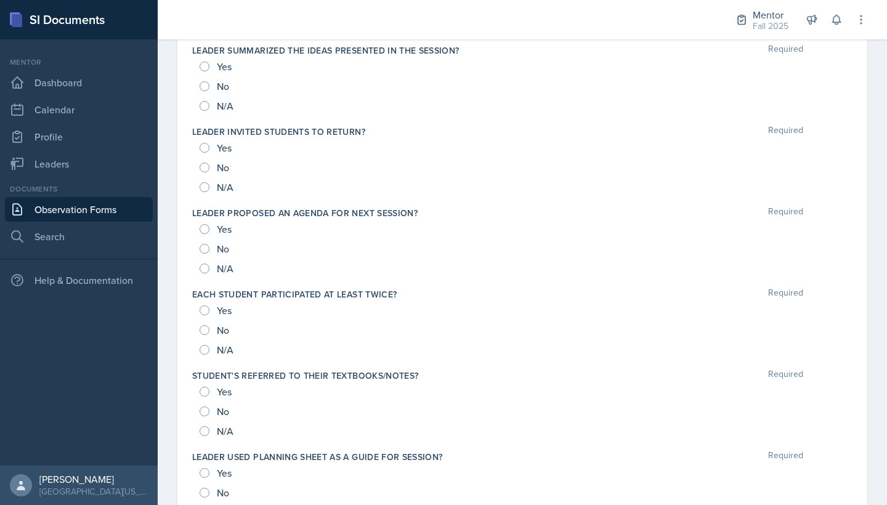
click at [203, 308] on input "Yes" at bounding box center [205, 311] width 10 height 10
radio input "true"
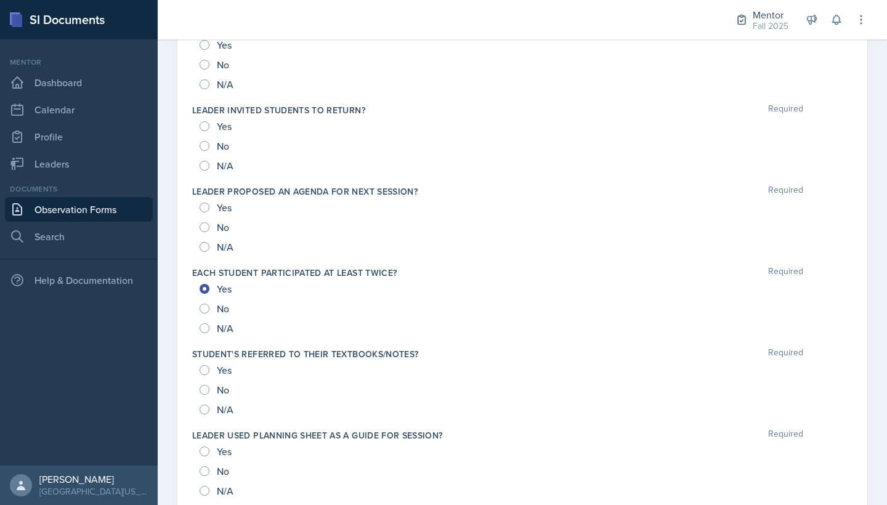
click at [208, 365] on div "Yes" at bounding box center [217, 370] width 35 height 20
click at [205, 366] on input "Yes" at bounding box center [205, 370] width 10 height 10
radio input "true"
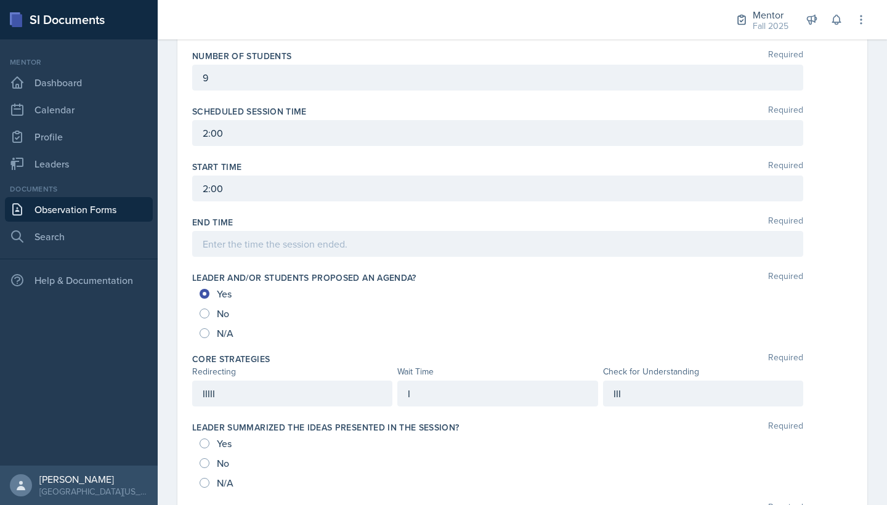
scroll to position [415, 0]
click at [649, 383] on div "III" at bounding box center [703, 394] width 200 height 26
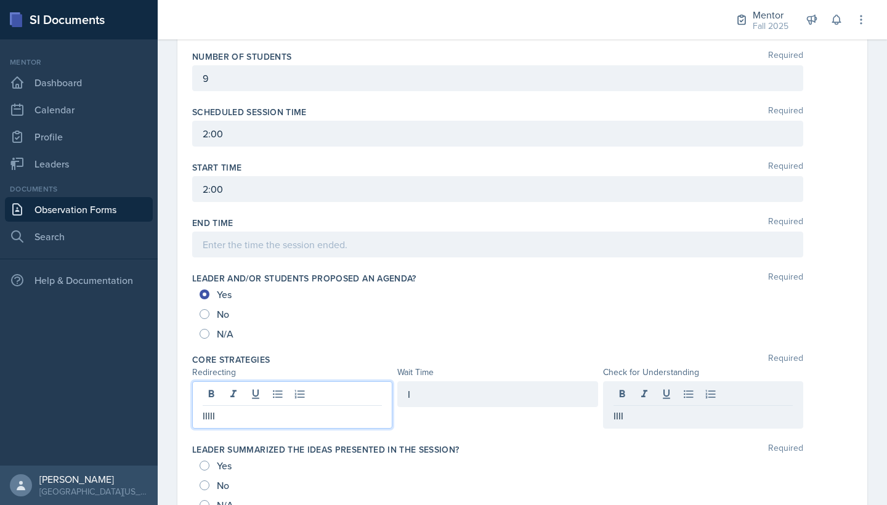
click at [318, 383] on div "IIIII" at bounding box center [292, 404] width 200 height 47
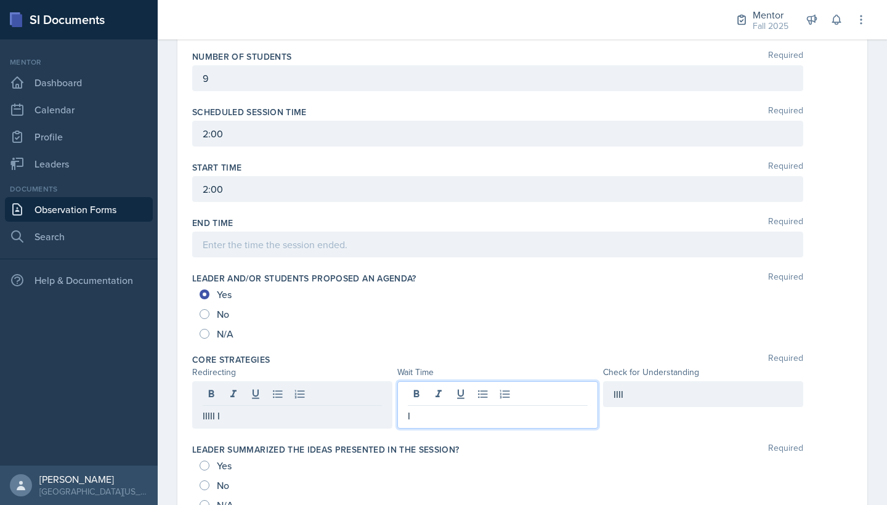
click at [439, 383] on div "I" at bounding box center [497, 404] width 200 height 47
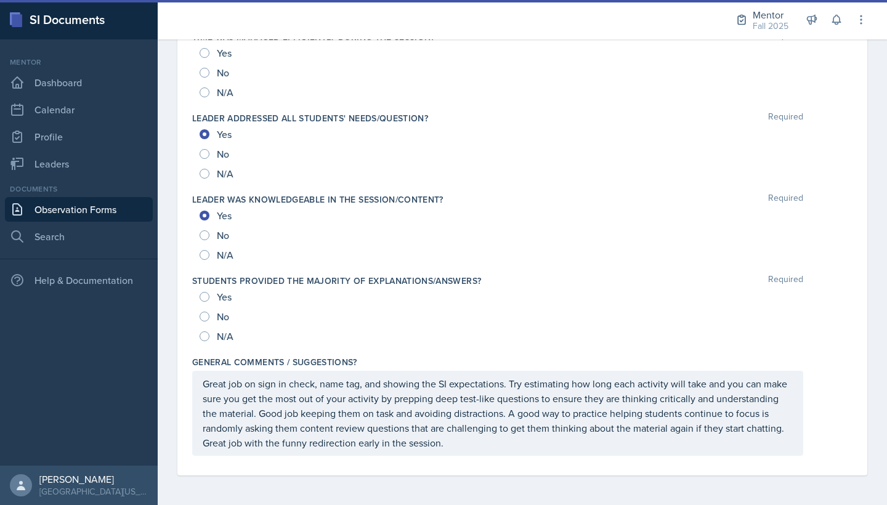
scroll to position [1316, 0]
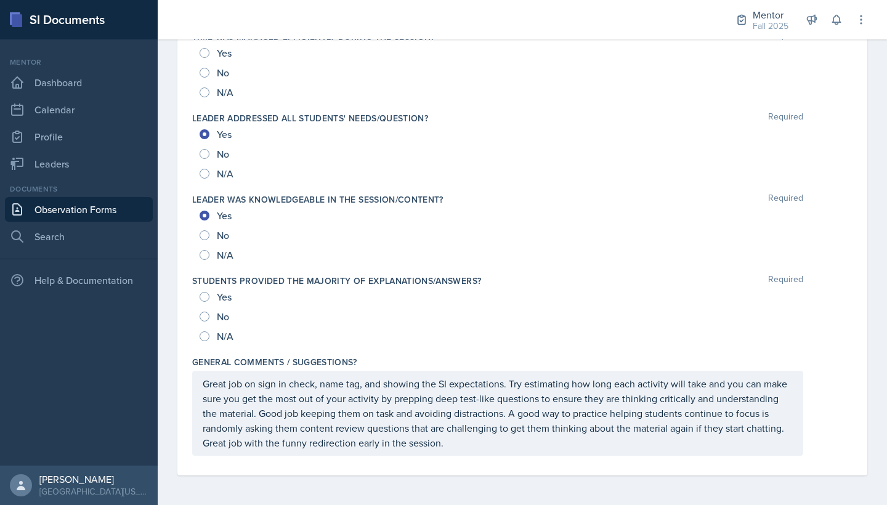
click at [207, 296] on input "Yes" at bounding box center [205, 297] width 10 height 10
radio input "true"
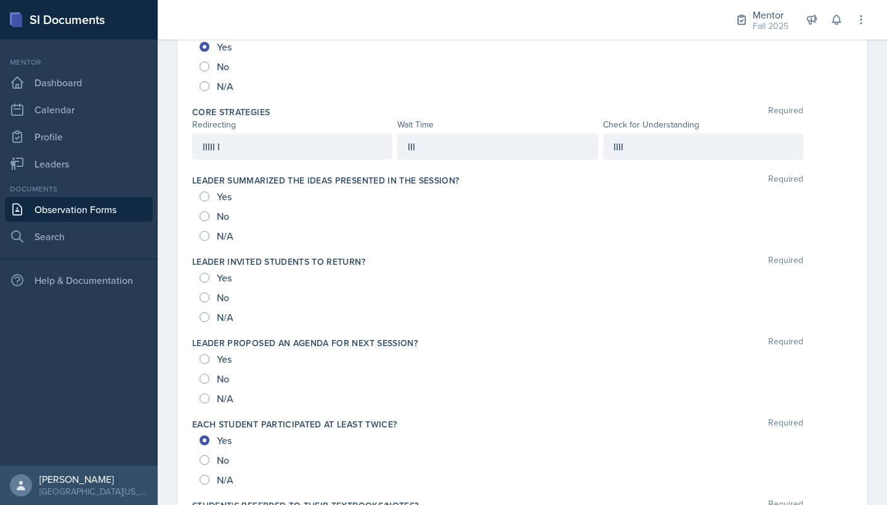
scroll to position [621, 0]
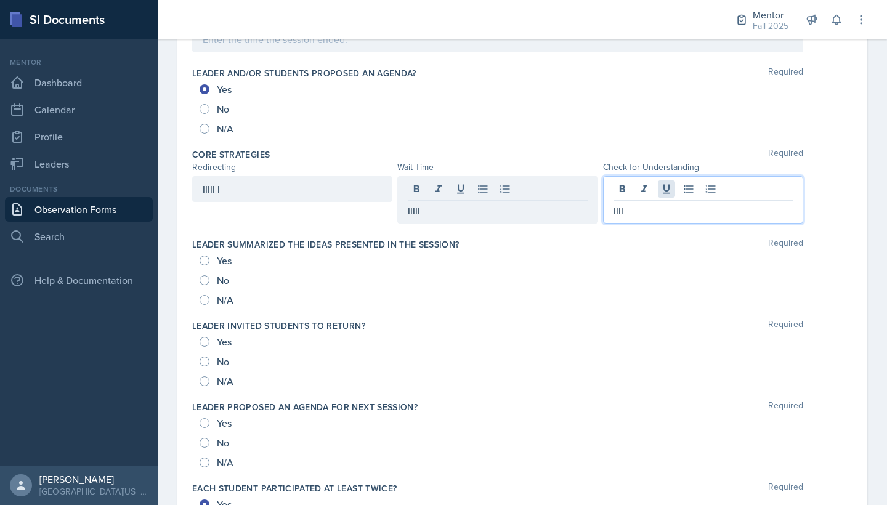
click at [661, 184] on div "IIII" at bounding box center [703, 199] width 200 height 47
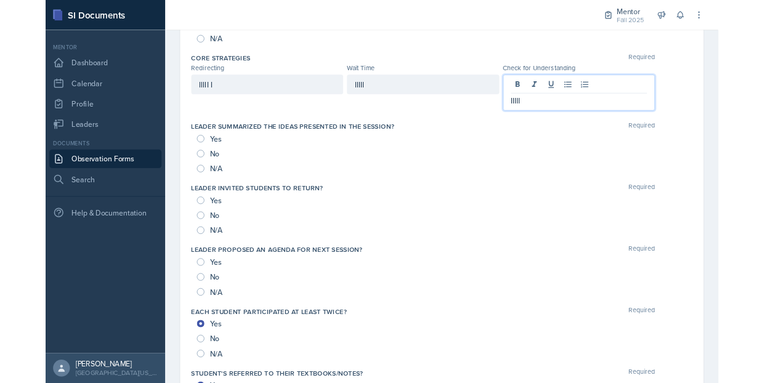
scroll to position [733, 0]
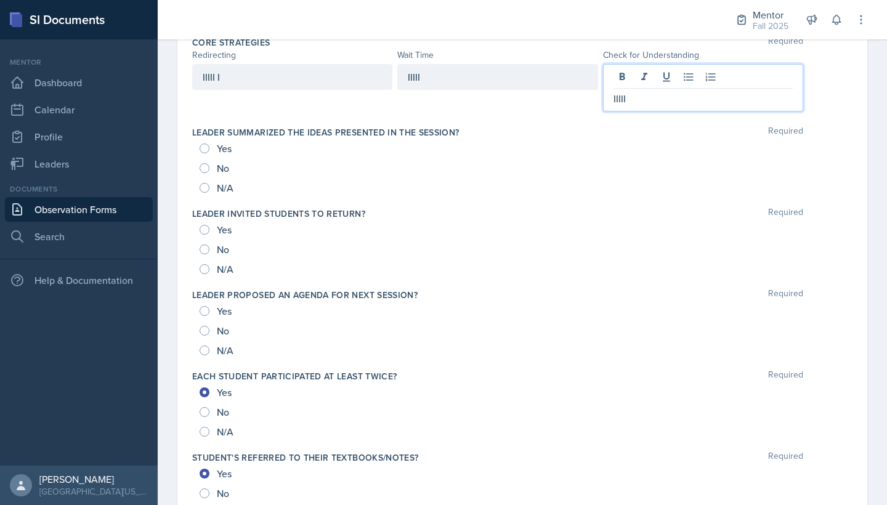
click at [263, 76] on div "IIIII I" at bounding box center [292, 77] width 200 height 26
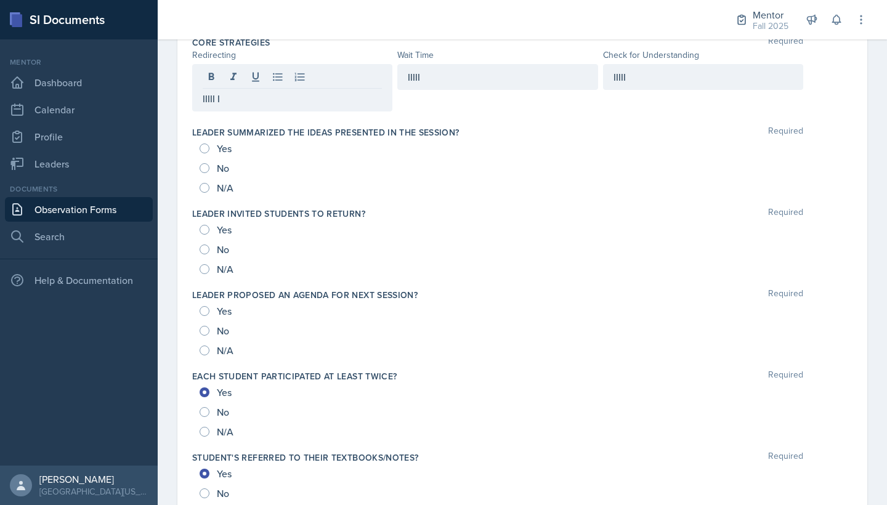
click at [264, 86] on div at bounding box center [292, 78] width 179 height 20
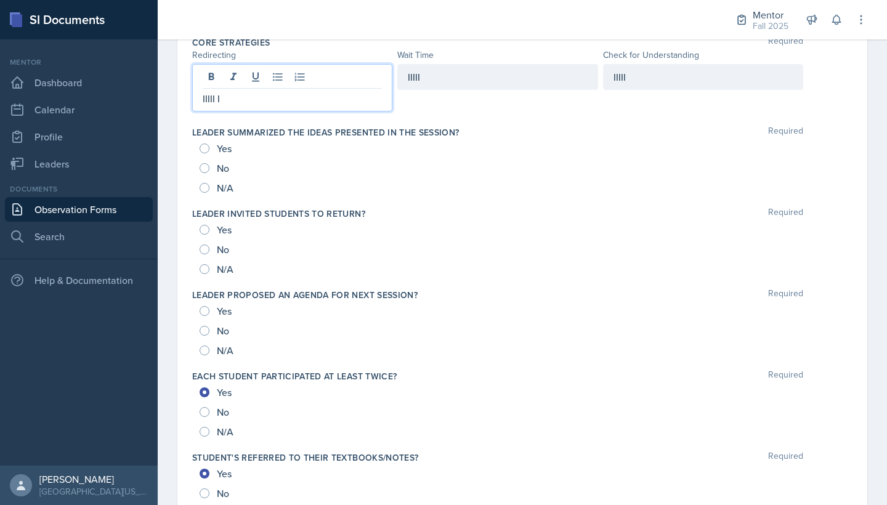
click at [254, 100] on p "IIIII I" at bounding box center [292, 98] width 179 height 15
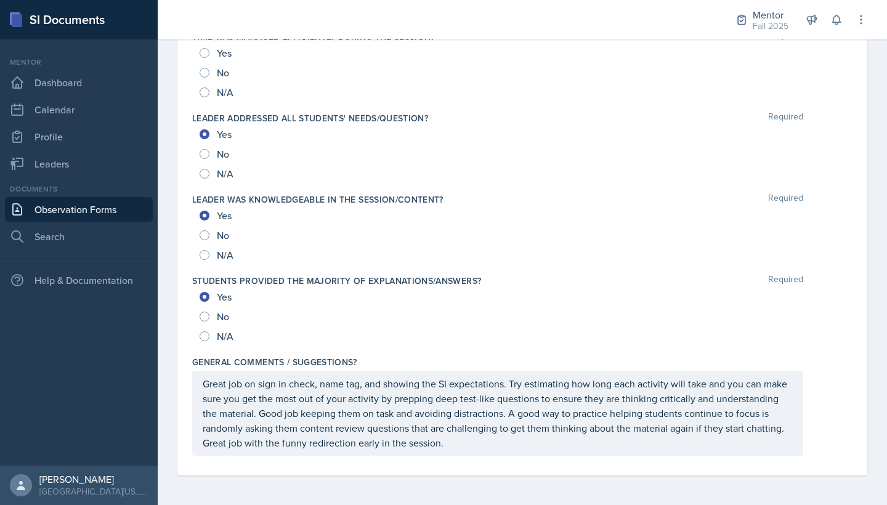
scroll to position [1316, 0]
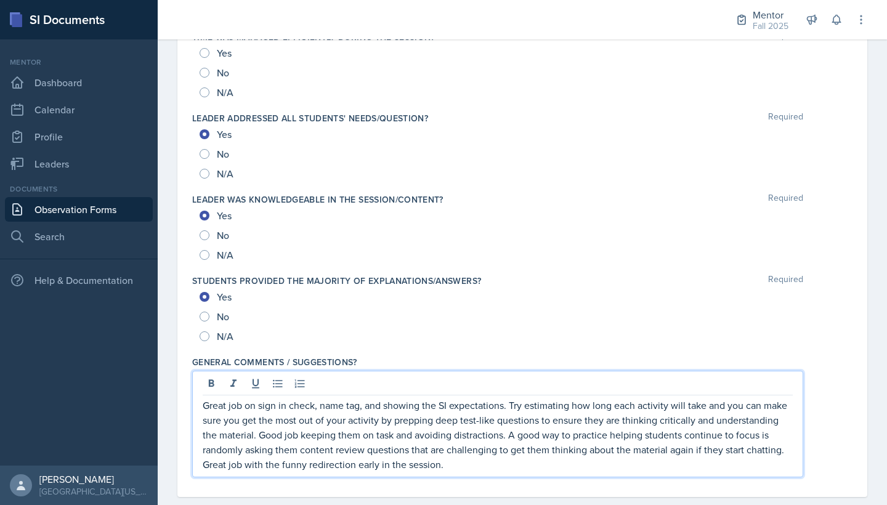
click at [763, 383] on p "Great job on sign in check, name tag, and showing the SI expectations. Try esti…" at bounding box center [498, 435] width 590 height 74
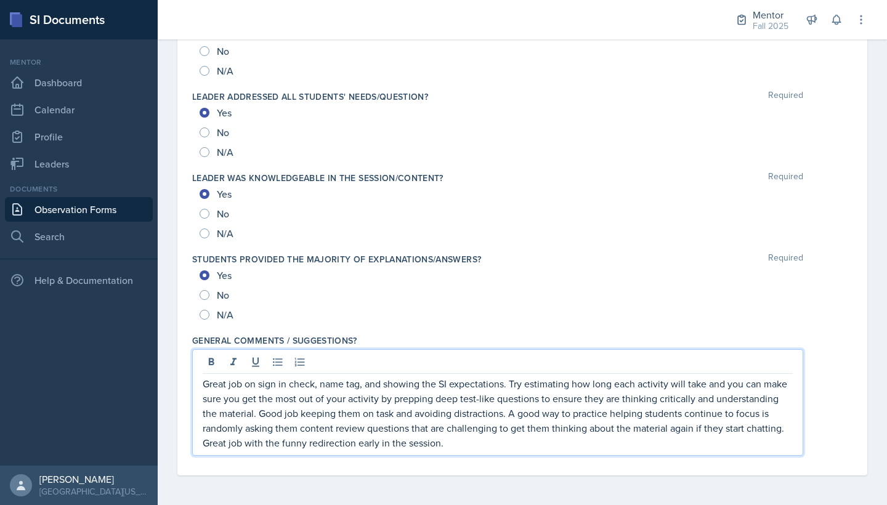
click at [763, 383] on p "Great job on sign in check, name tag, and showing the SI expectations. Try esti…" at bounding box center [498, 413] width 590 height 74
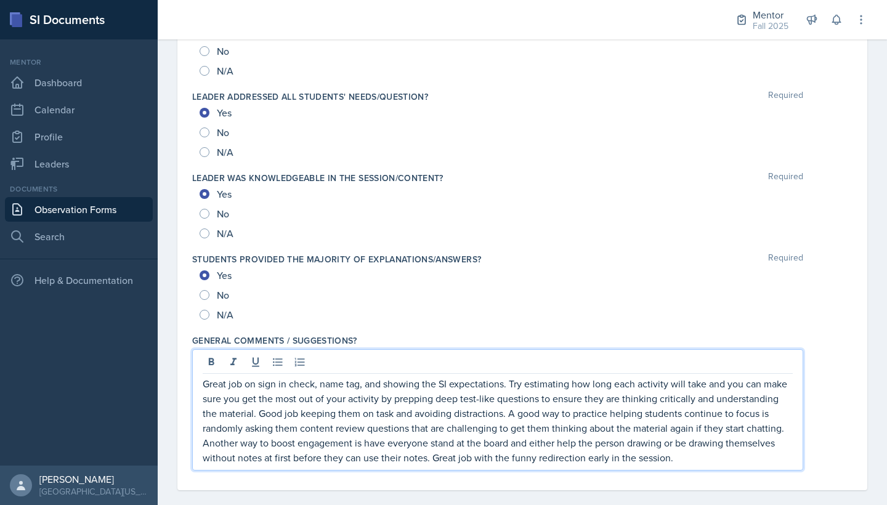
click at [710, 383] on p "Great job on sign in check, name tag, and showing the SI expectations. Try esti…" at bounding box center [498, 420] width 590 height 89
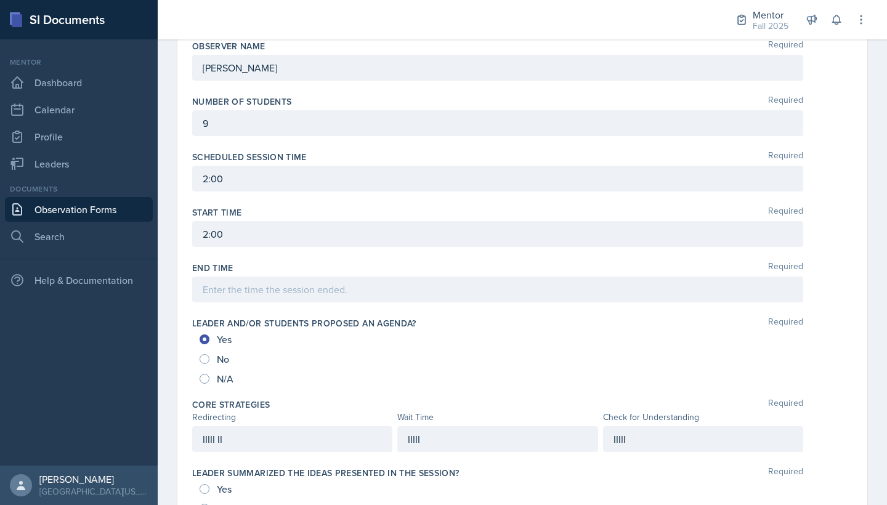
scroll to position [364, 0]
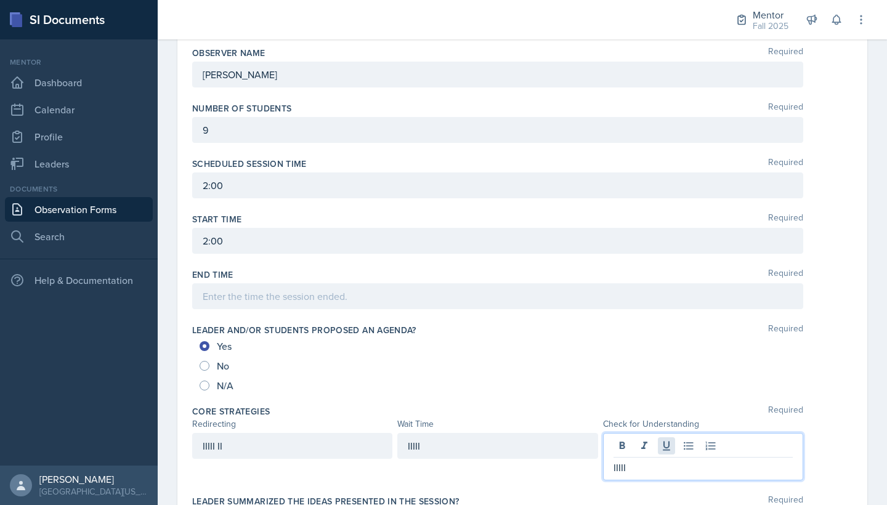
click at [659, 383] on div "IIIII" at bounding box center [703, 456] width 200 height 47
click at [648, 383] on p "IIIII" at bounding box center [703, 467] width 179 height 15
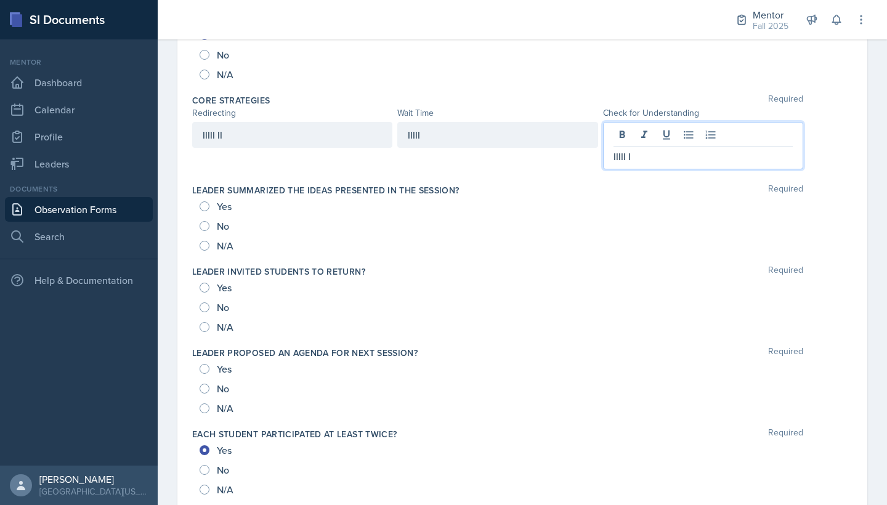
scroll to position [592, 0]
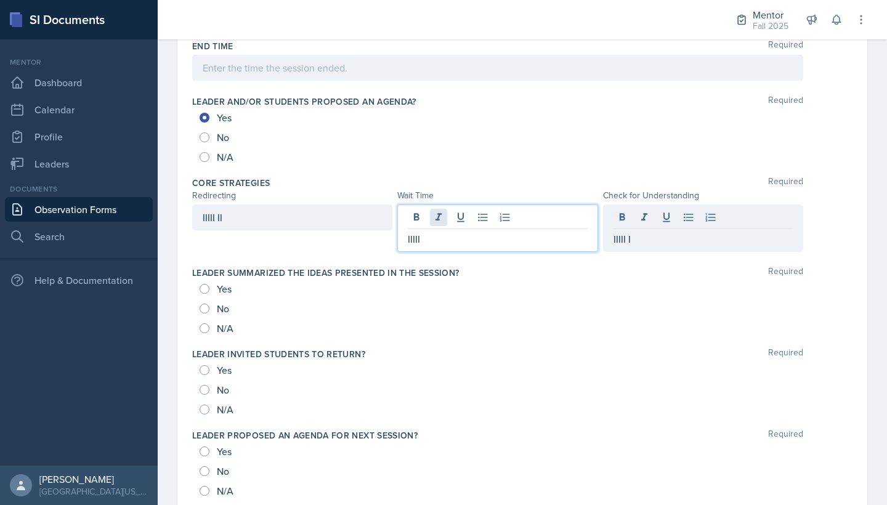
click at [434, 215] on div "IIIII" at bounding box center [497, 228] width 200 height 47
click at [437, 243] on p "IIIII" at bounding box center [497, 239] width 179 height 15
click at [683, 219] on div "IIIII I" at bounding box center [703, 218] width 200 height 26
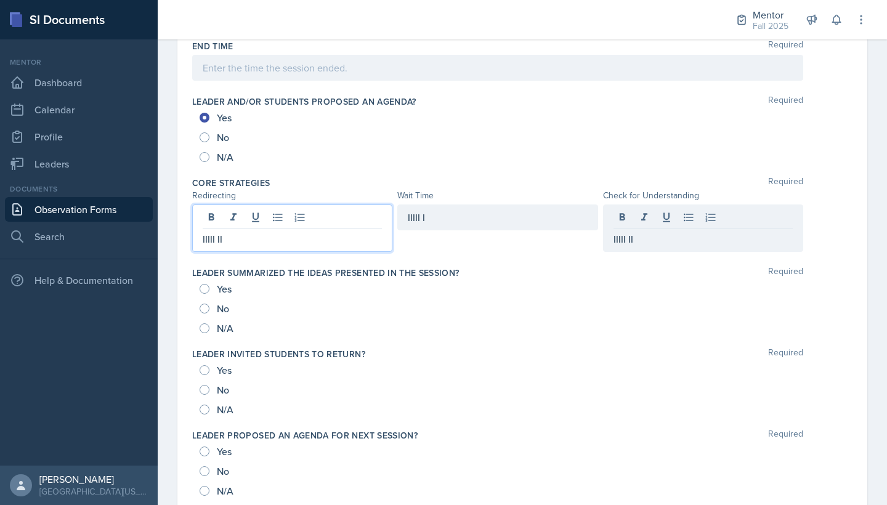
click at [287, 217] on div "IIIII II" at bounding box center [292, 228] width 200 height 47
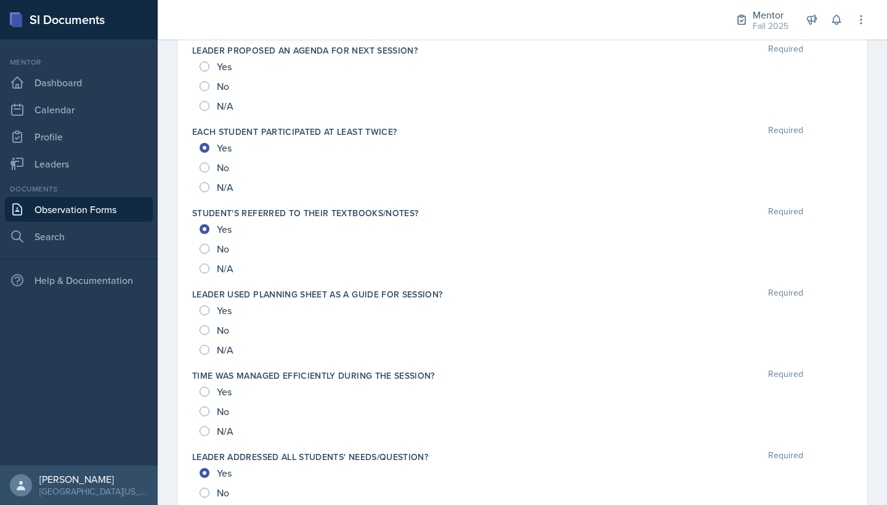
scroll to position [980, 0]
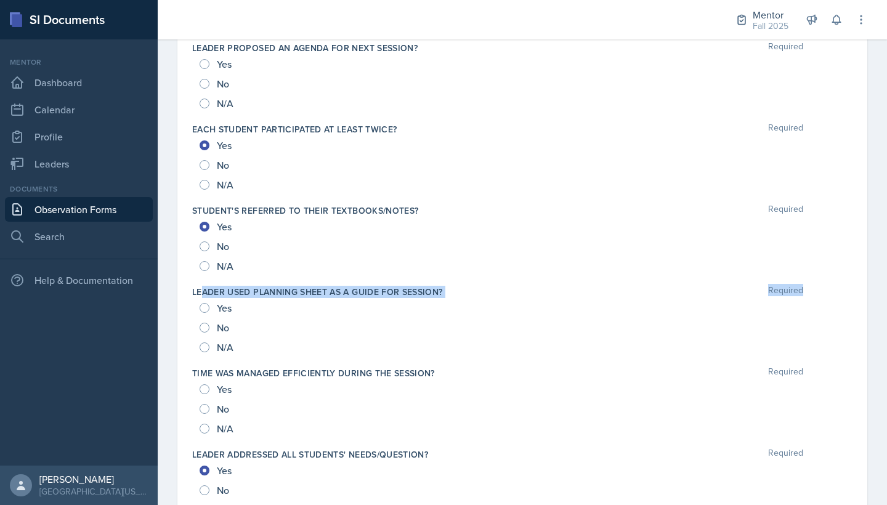
click at [203, 298] on div "Leader used planning sheet as a guide for session? Required Yes No N/A" at bounding box center [522, 321] width 661 height 81
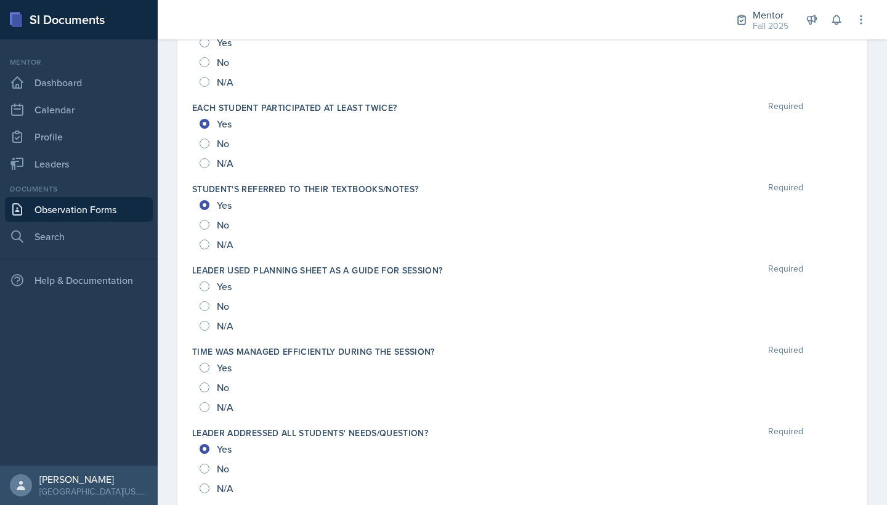
click at [267, 311] on div "No" at bounding box center [523, 306] width 646 height 20
click at [208, 285] on input "Yes" at bounding box center [205, 287] width 10 height 10
radio input "true"
click at [221, 364] on span "Yes" at bounding box center [224, 368] width 15 height 12
click at [210, 364] on input "Yes" at bounding box center [205, 368] width 10 height 10
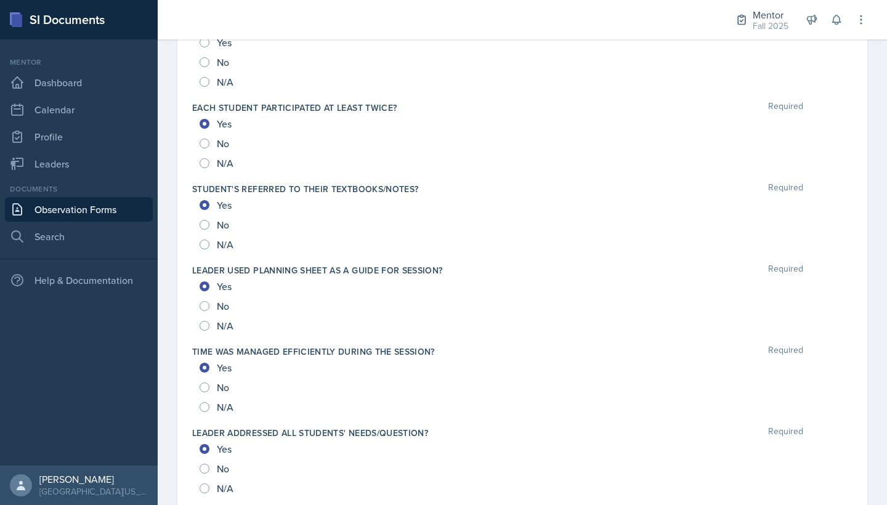
radio input "true"
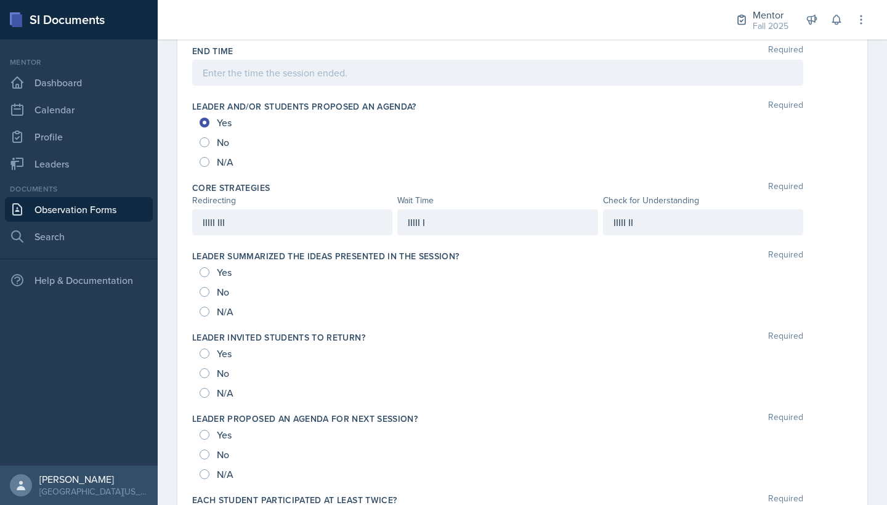
scroll to position [405, 0]
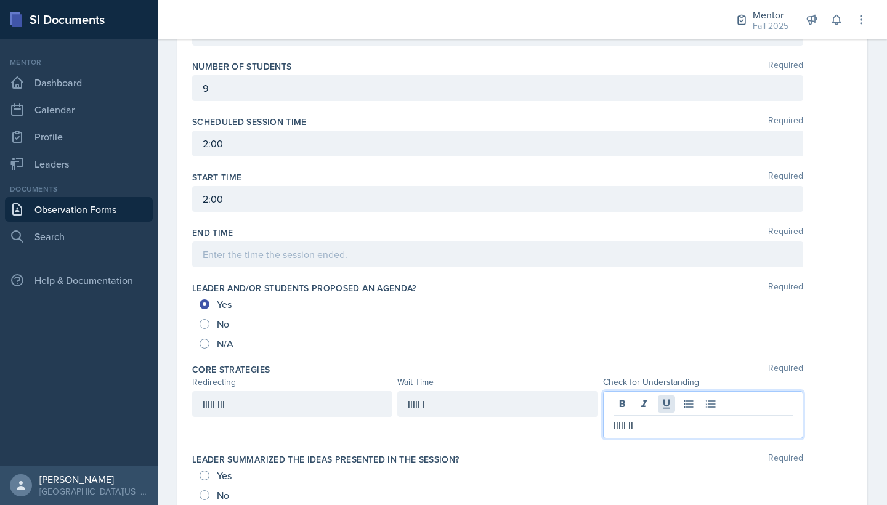
click at [661, 383] on div "IIIII II" at bounding box center [703, 414] width 200 height 47
click at [649, 383] on p "IIIII II" at bounding box center [703, 425] width 179 height 15
click at [282, 383] on div "IIIII III" at bounding box center [292, 404] width 200 height 26
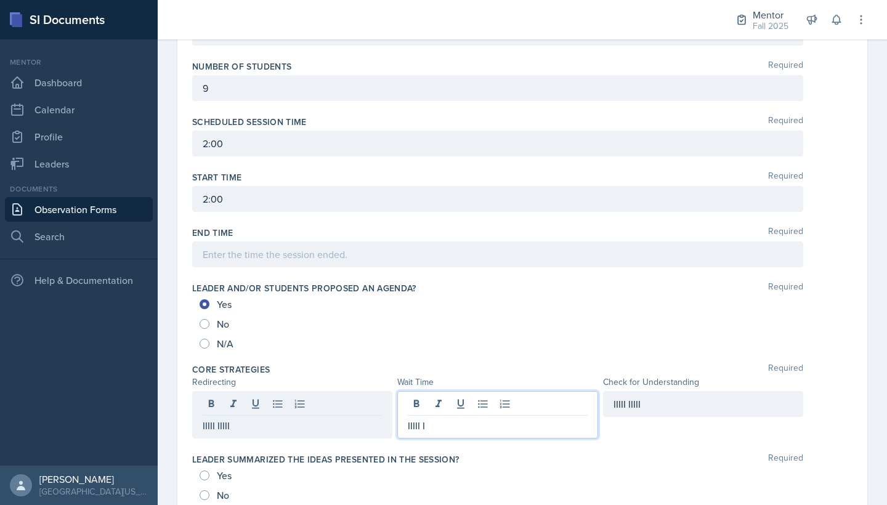
click at [524, 383] on div "IIIII I" at bounding box center [497, 414] width 200 height 47
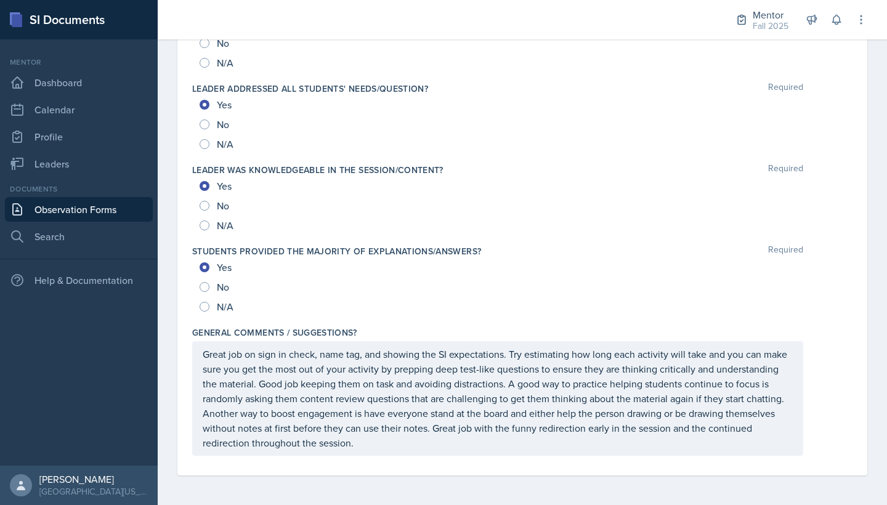
scroll to position [0, 0]
click at [386, 383] on p "Great job on sign in check, name tag, and showing the SI expectations. Try esti…" at bounding box center [498, 399] width 590 height 104
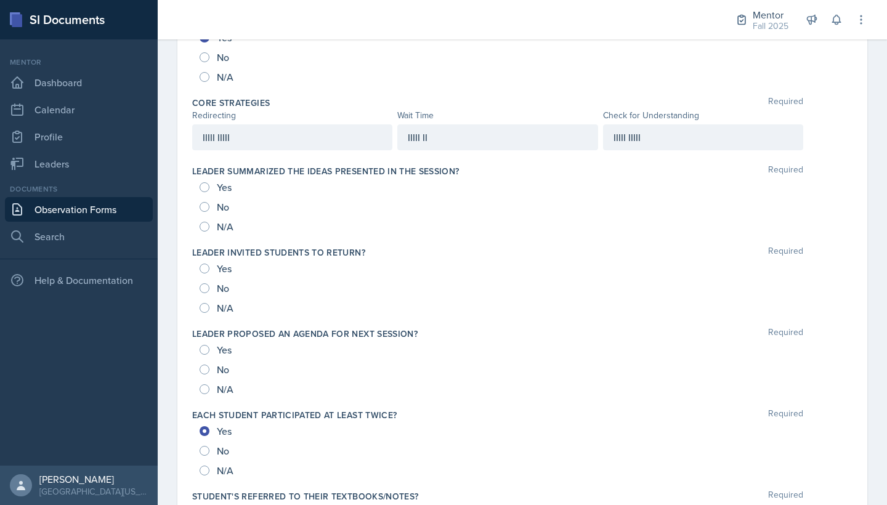
scroll to position [686, 0]
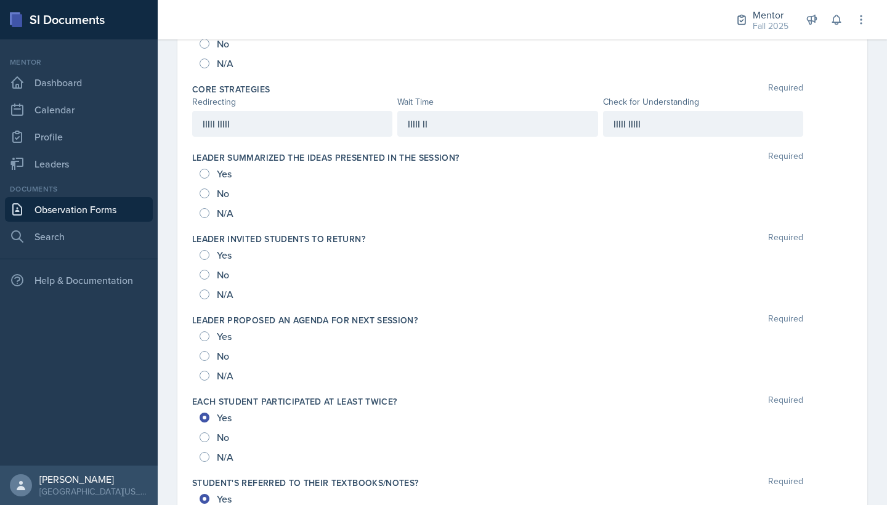
click at [206, 174] on input "Yes" at bounding box center [205, 174] width 10 height 10
radio input "true"
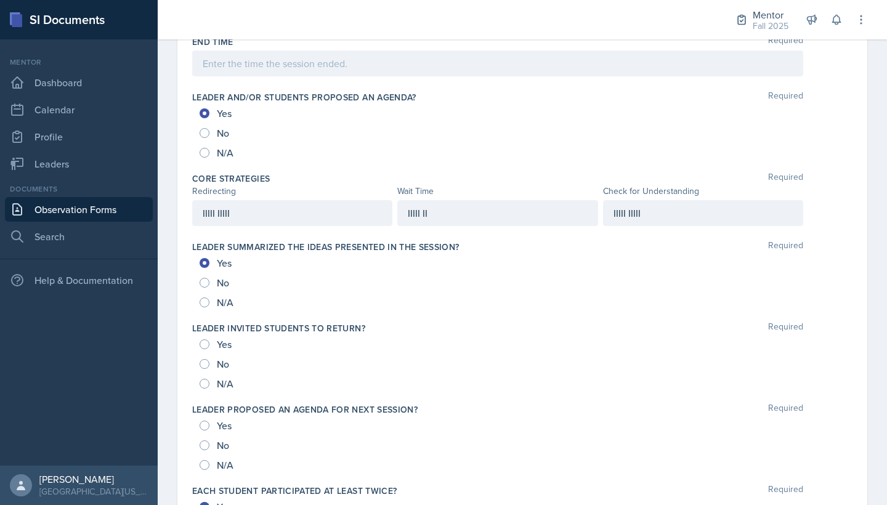
scroll to position [573, 0]
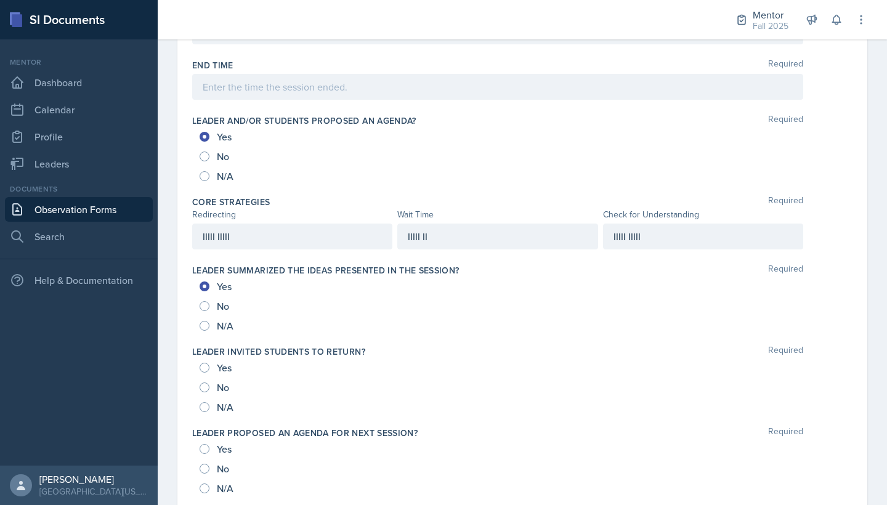
click at [278, 83] on div at bounding box center [497, 87] width 611 height 26
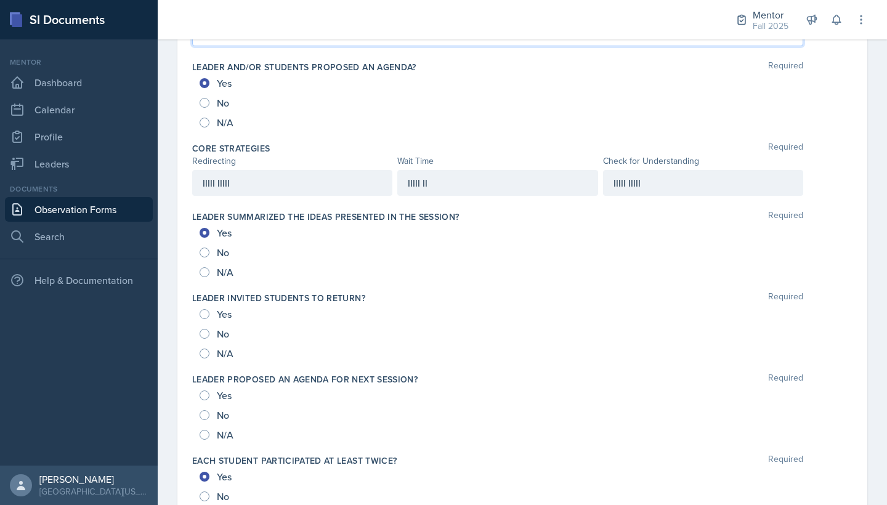
scroll to position [653, 0]
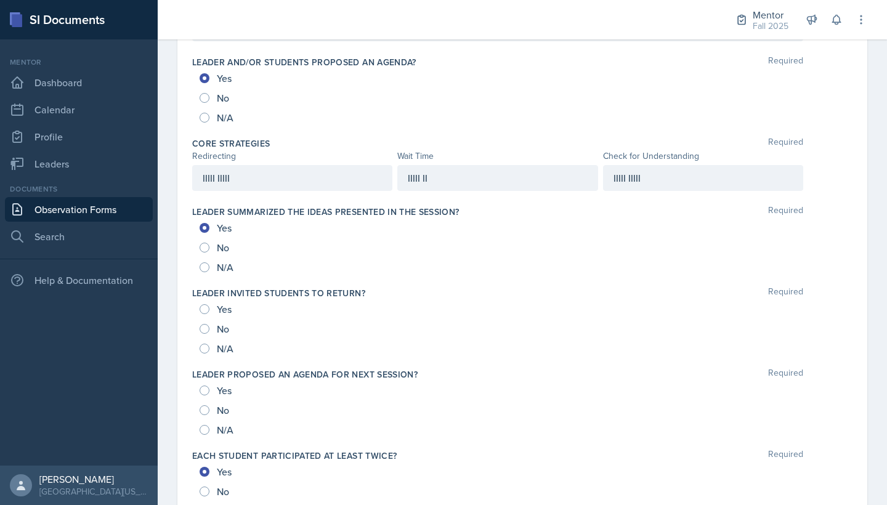
click at [203, 330] on input "No" at bounding box center [205, 329] width 10 height 10
radio input "true"
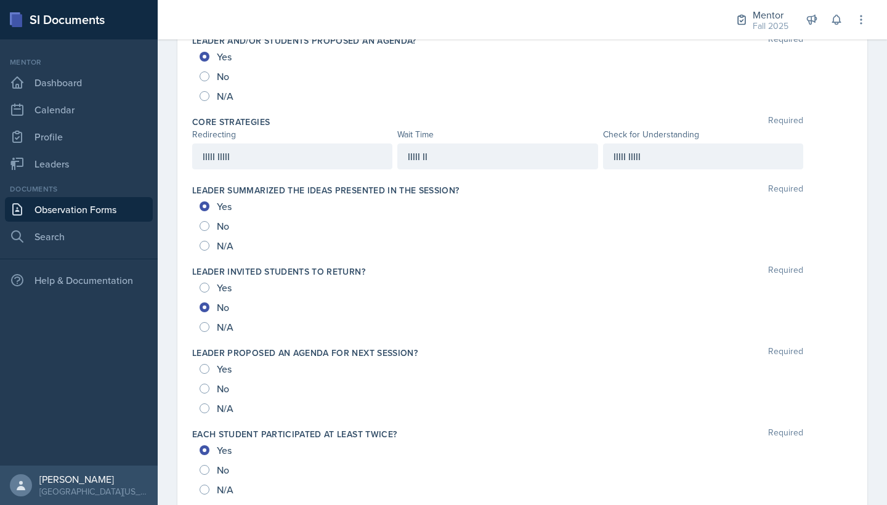
click at [208, 383] on input "No" at bounding box center [205, 389] width 10 height 10
radio input "true"
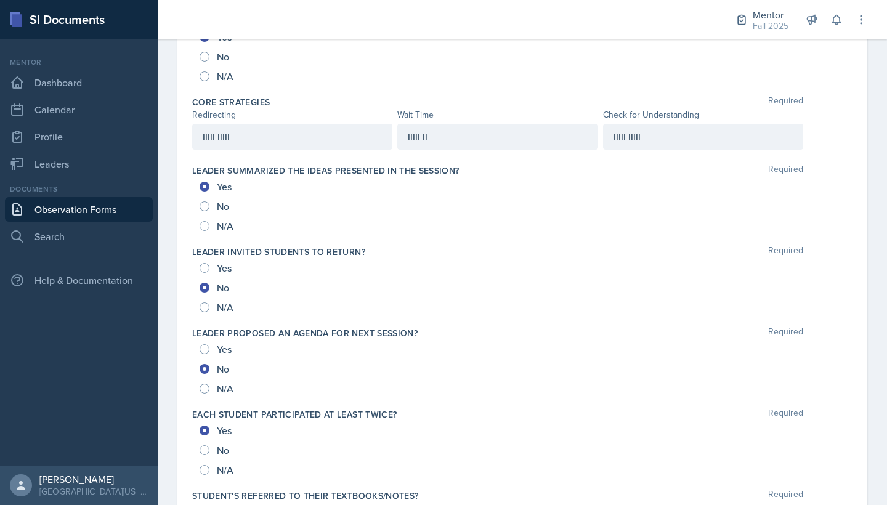
scroll to position [656, 0]
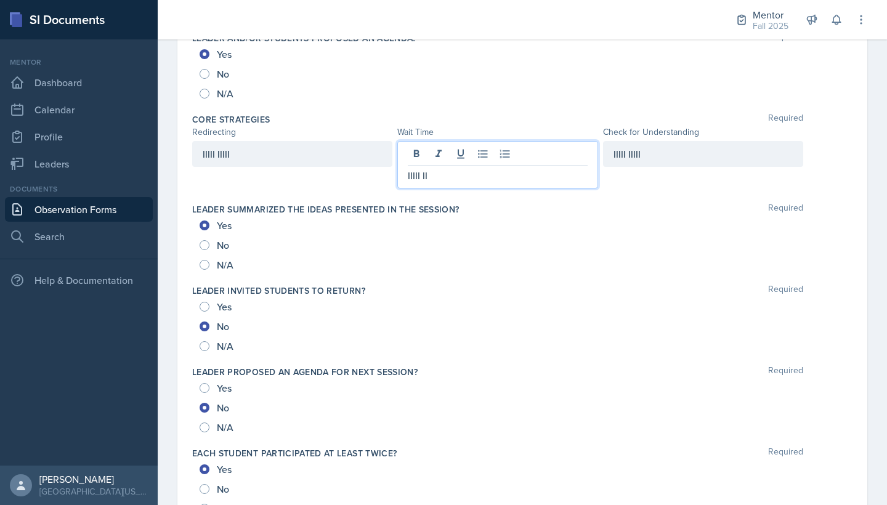
click at [462, 147] on div "IIIII II" at bounding box center [497, 164] width 200 height 47
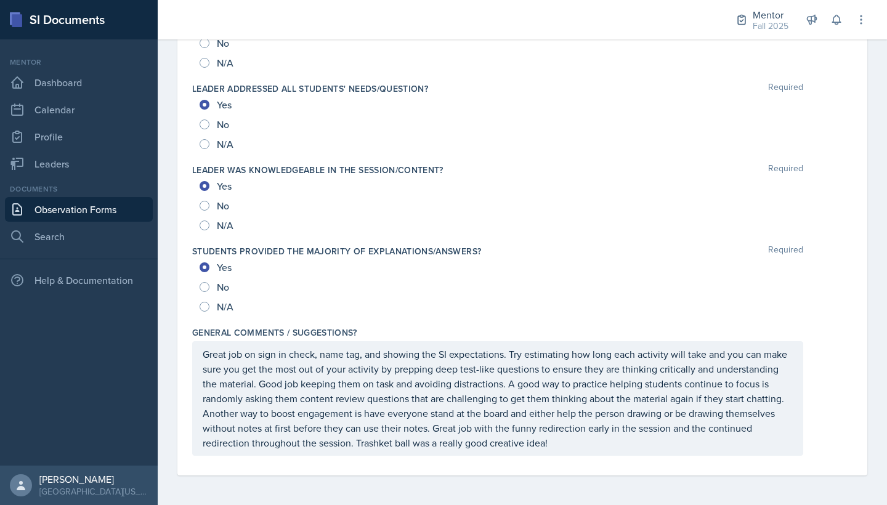
scroll to position [0, 0]
click at [498, 308] on div "N/A" at bounding box center [523, 307] width 646 height 20
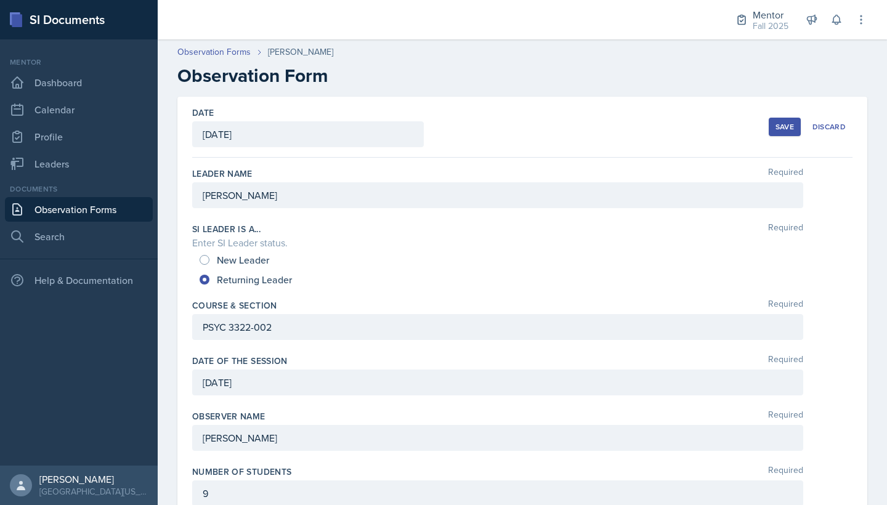
click at [763, 124] on button "Save" at bounding box center [785, 127] width 32 height 18
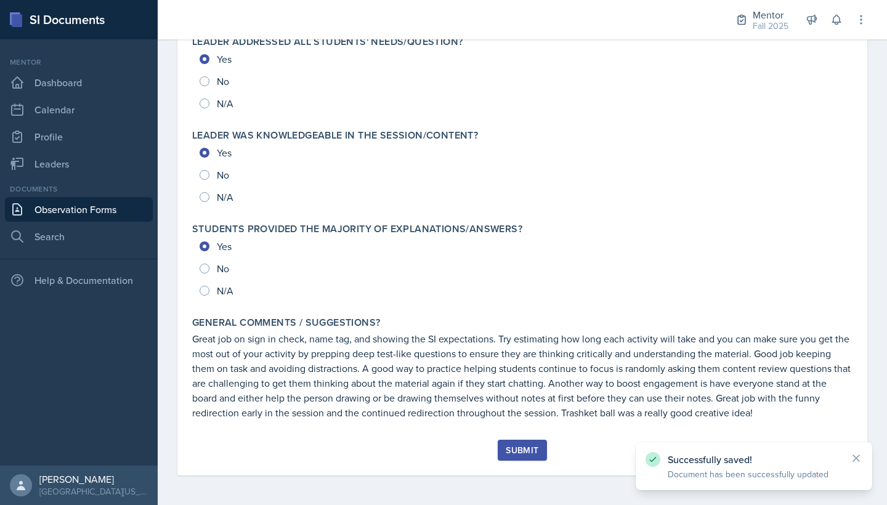
scroll to position [1358, 0]
click at [510, 383] on div "Submit" at bounding box center [522, 451] width 33 height 10
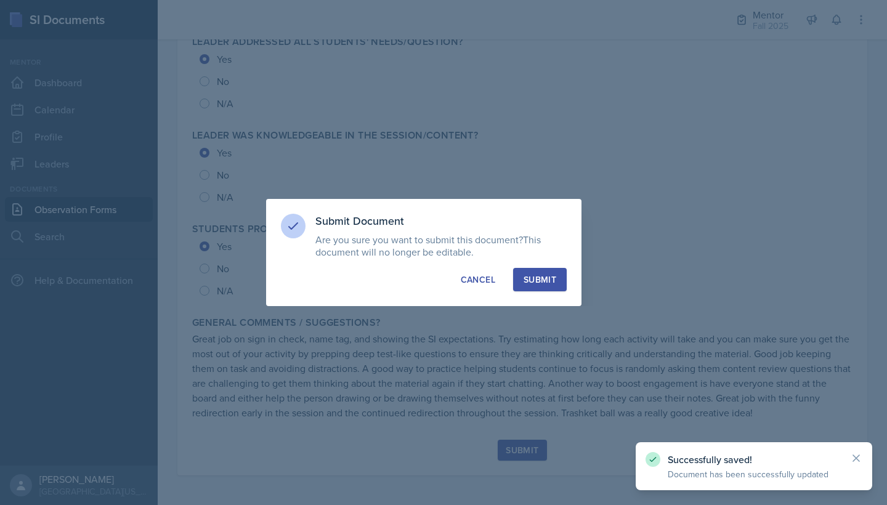
click at [532, 280] on div "Submit" at bounding box center [540, 280] width 33 height 12
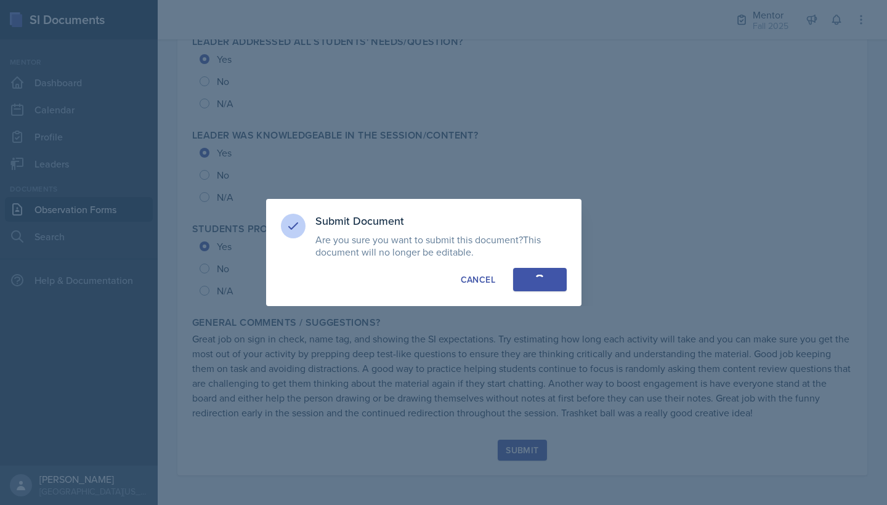
radio input "true"
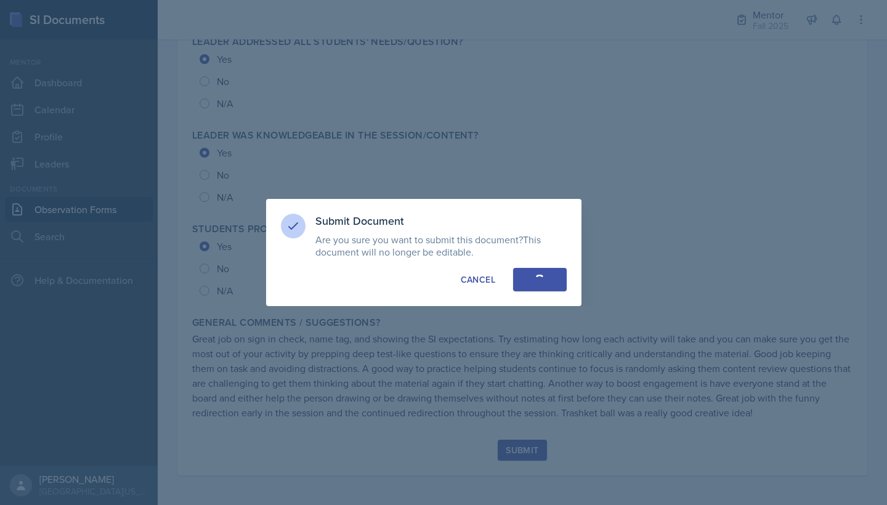
radio input "true"
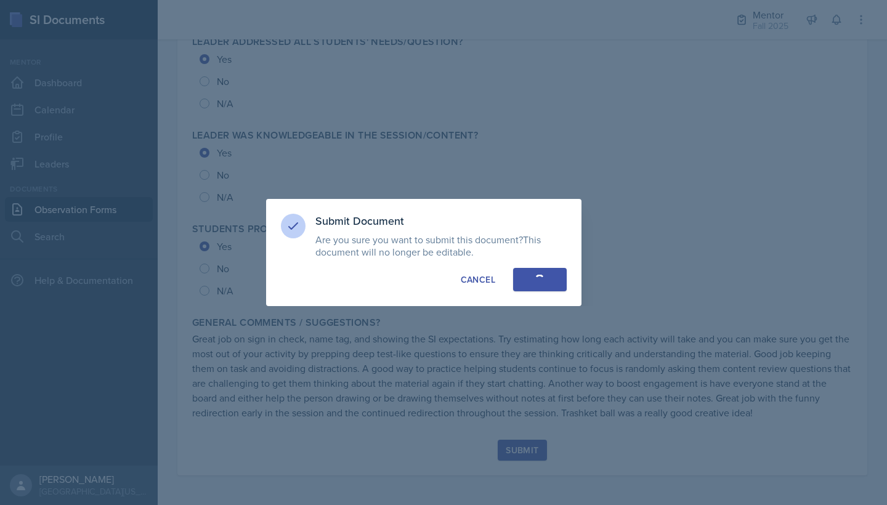
radio input "true"
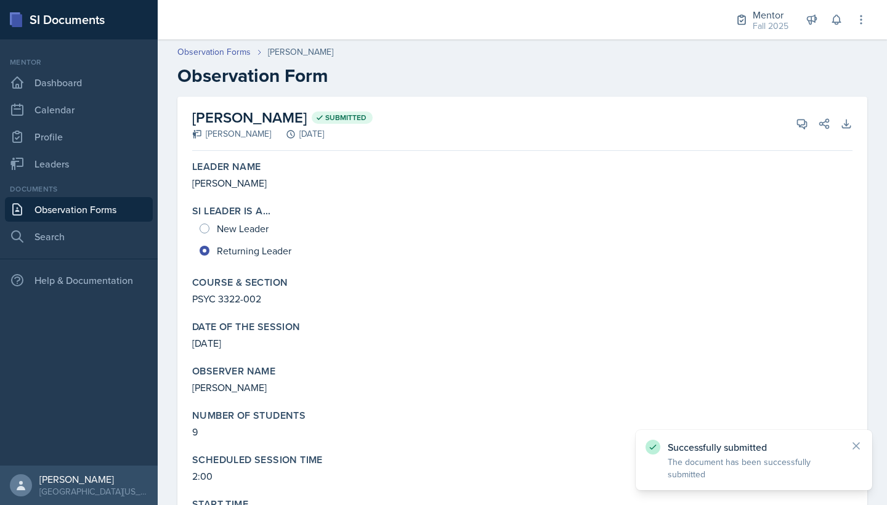
scroll to position [0, 0]
